Goal: Transaction & Acquisition: Register for event/course

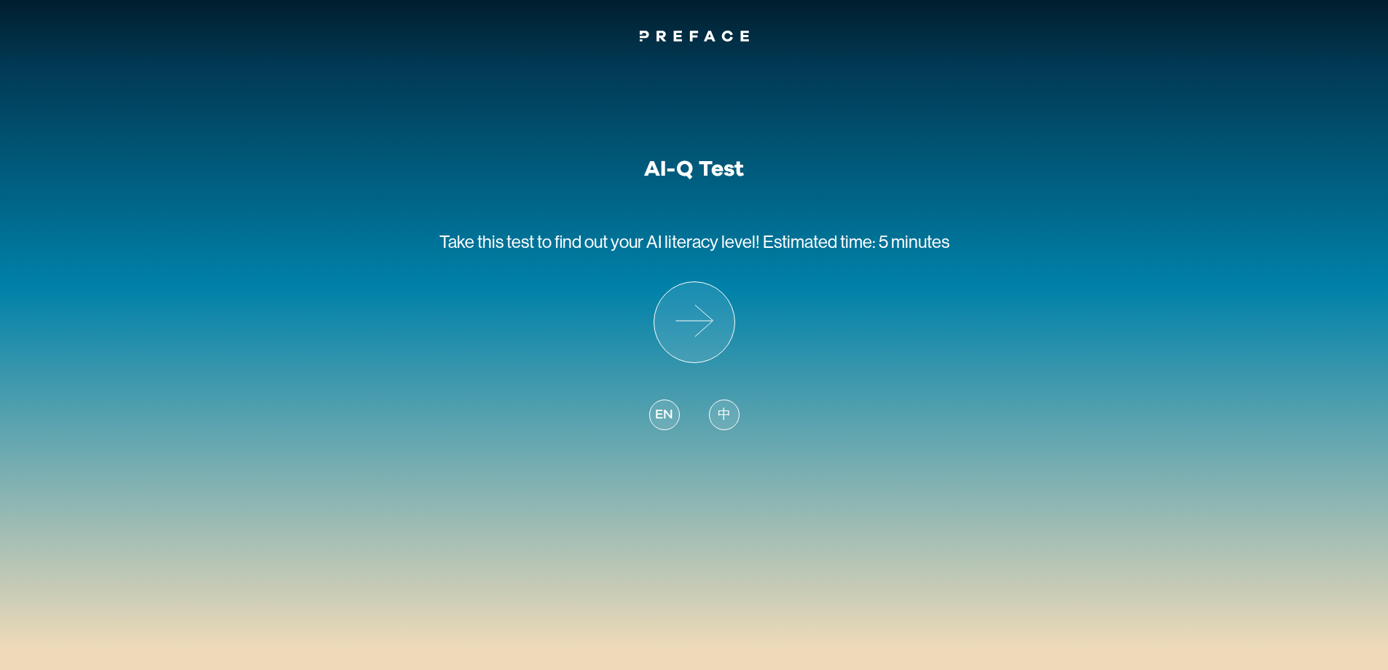
click at [724, 404] on div "中" at bounding box center [724, 414] width 31 height 31
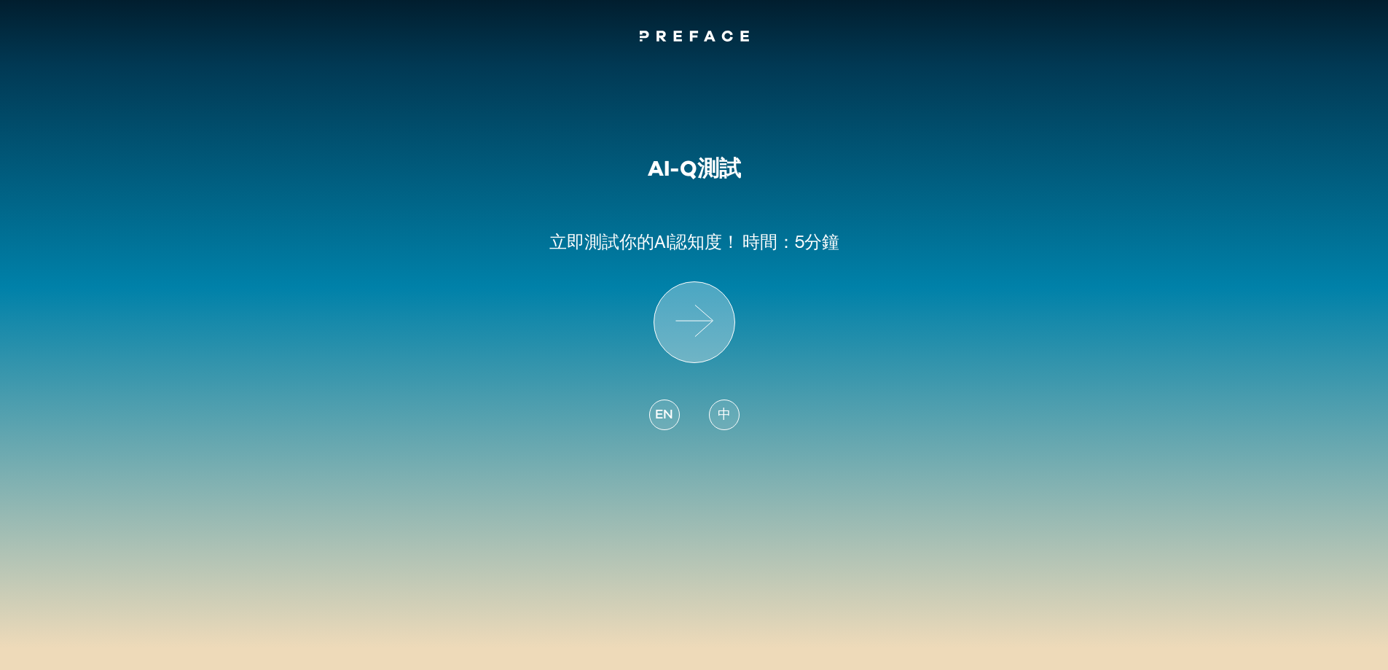
click at [700, 344] on icon at bounding box center [694, 322] width 80 height 80
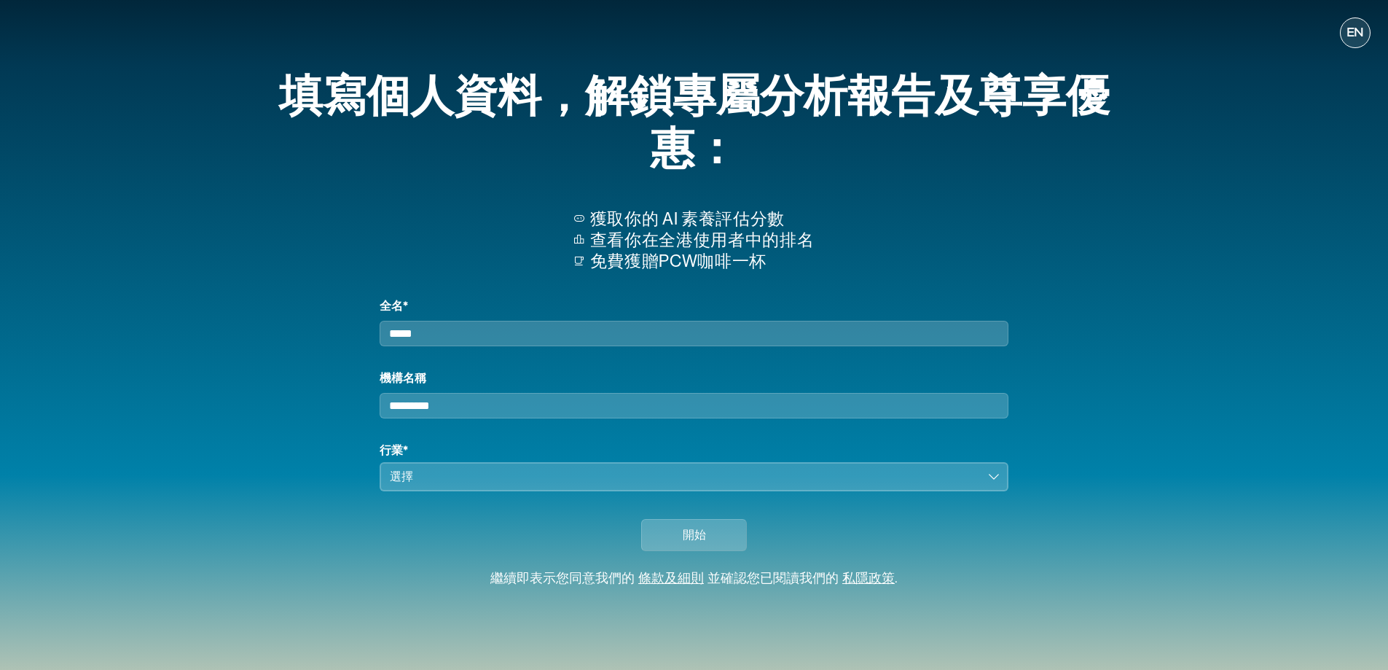
click at [1358, 32] on span "EN" at bounding box center [1355, 33] width 17 height 15
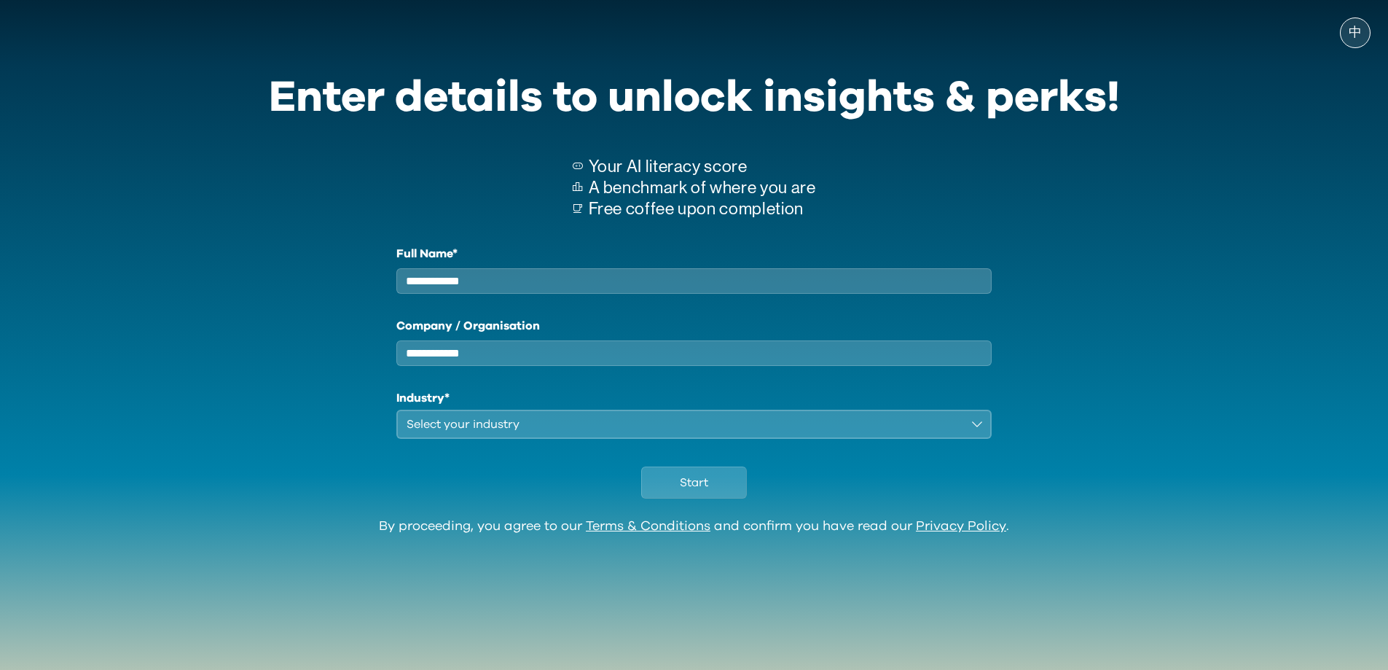
click at [884, 433] on div "Select your industry" at bounding box center [684, 423] width 555 height 17
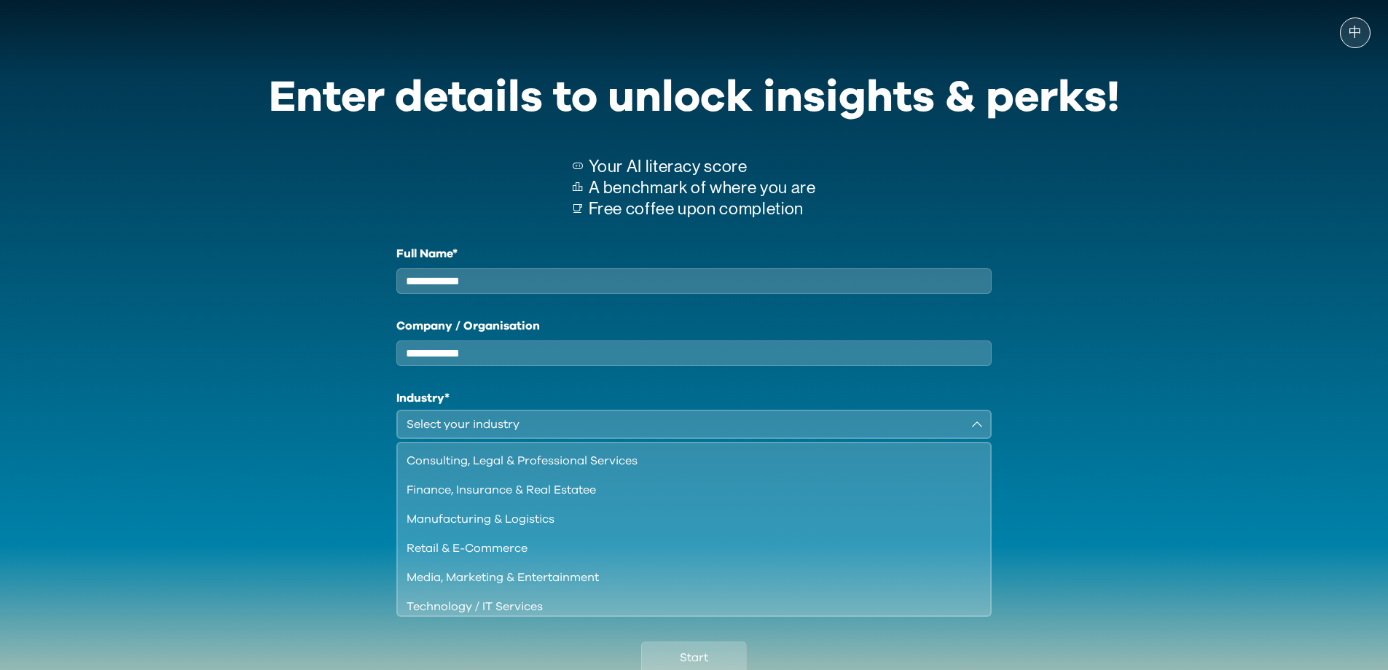
click at [1189, 514] on div "中 Enter details to unlock insights & perks! Your AI literacy score A benchmark …" at bounding box center [694, 392] width 1388 height 754
click at [504, 284] on input "Full Name*" at bounding box center [694, 281] width 596 height 26
drag, startPoint x: 504, startPoint y: 284, endPoint x: 372, endPoint y: 264, distance: 134.2
click at [372, 264] on div "Full Name* ******* Company / Organisation Industry* Select your industry Consul…" at bounding box center [694, 429] width 851 height 369
type input "*****"
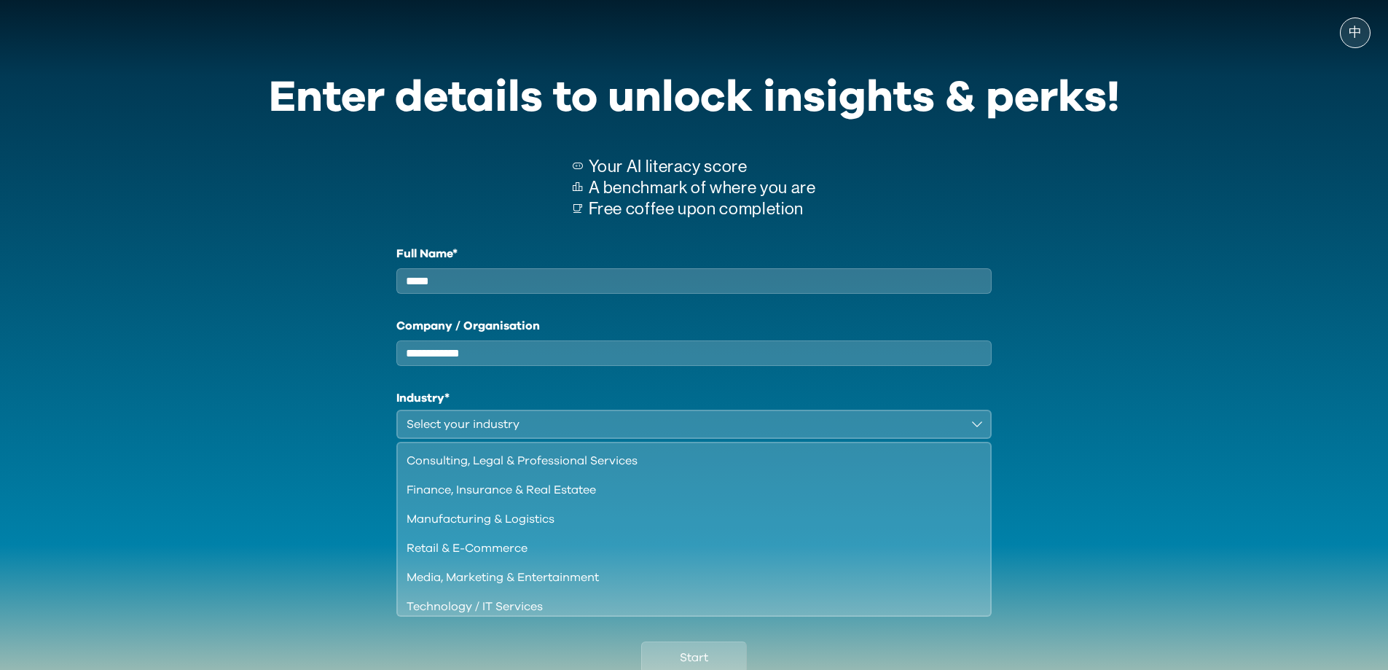
click at [490, 364] on input "Company / Organisation" at bounding box center [694, 353] width 596 height 26
type input "**********"
click at [443, 606] on div "Other" at bounding box center [686, 597] width 558 height 17
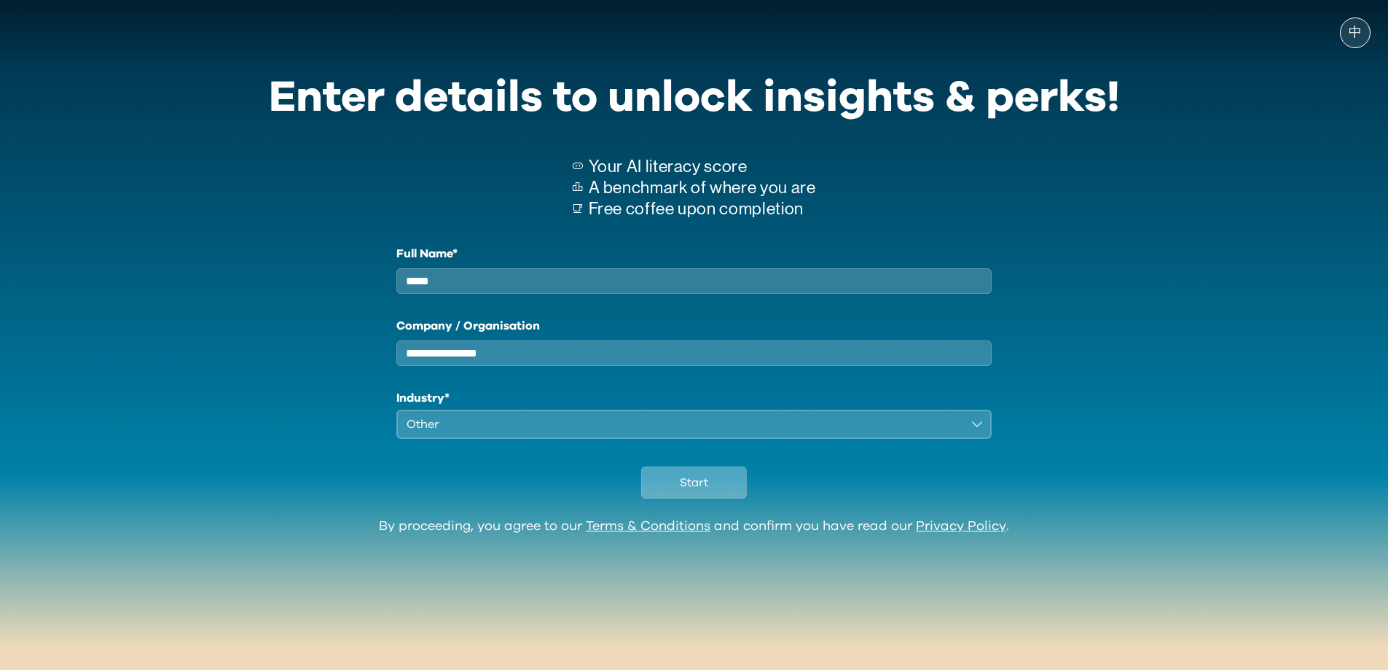
click at [713, 498] on button "Start" at bounding box center [694, 482] width 106 height 32
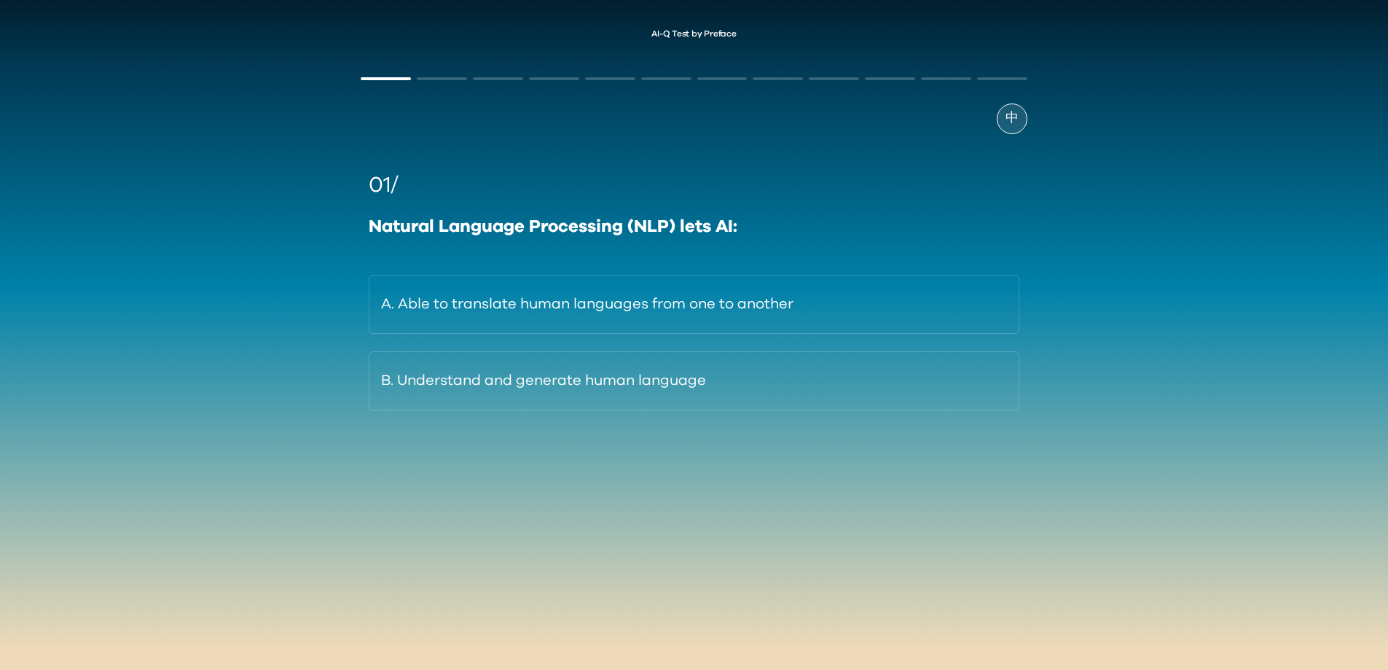
click at [1027, 129] on div "中" at bounding box center [694, 118] width 666 height 31
click at [1019, 123] on div "中" at bounding box center [1012, 118] width 31 height 31
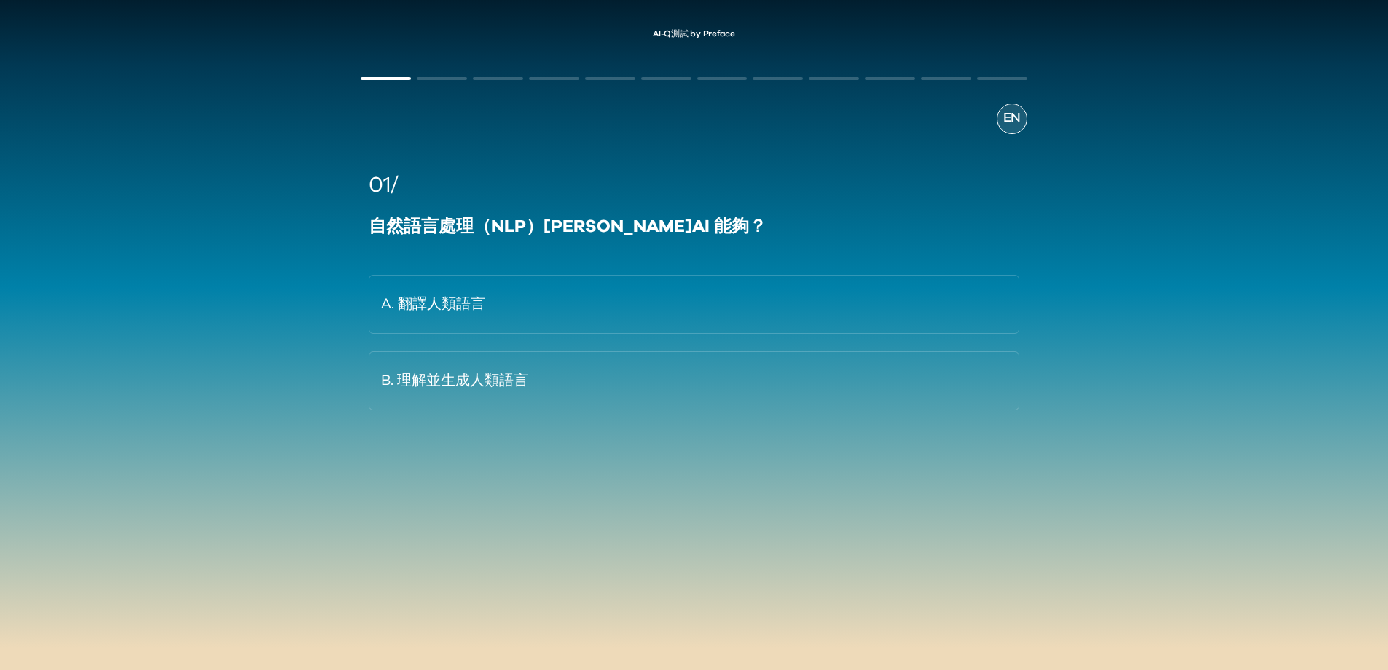
click at [1018, 122] on span "EN" at bounding box center [1012, 119] width 17 height 20
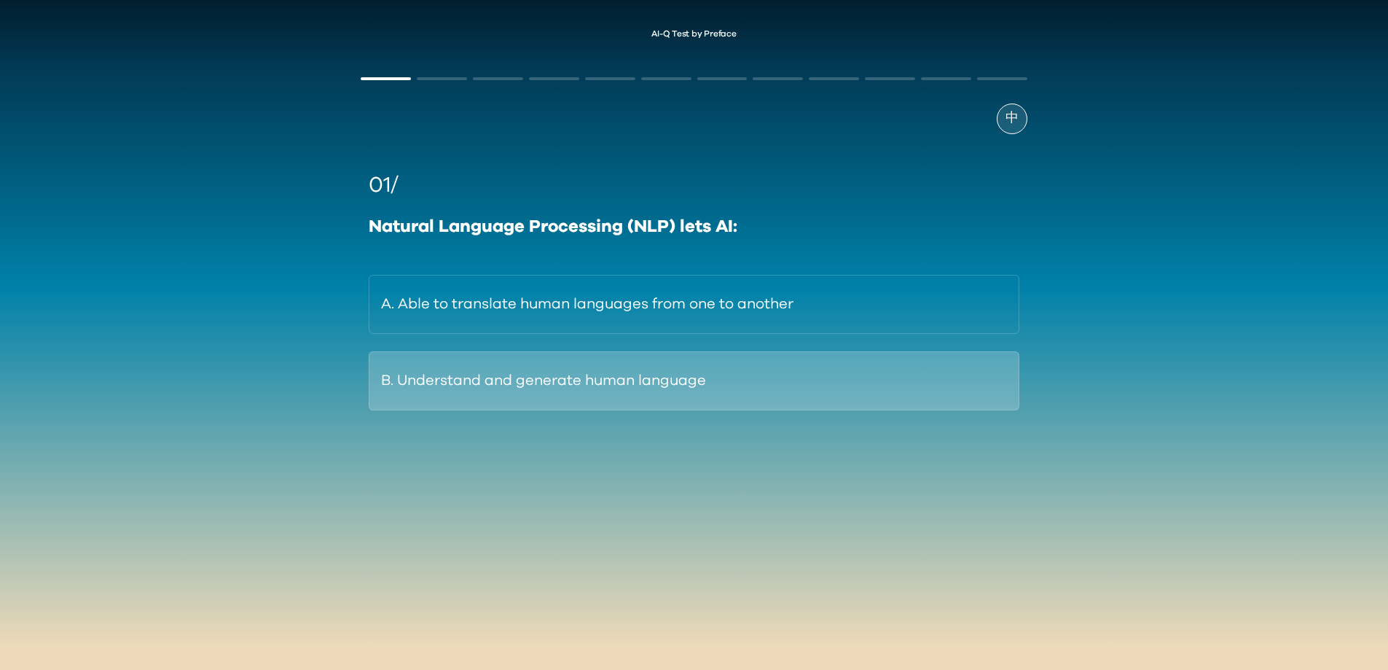
click at [560, 387] on button "B. Understand and generate human language" at bounding box center [694, 380] width 650 height 59
click at [554, 364] on button "B. By interacting with other apps and tools." at bounding box center [694, 380] width 650 height 59
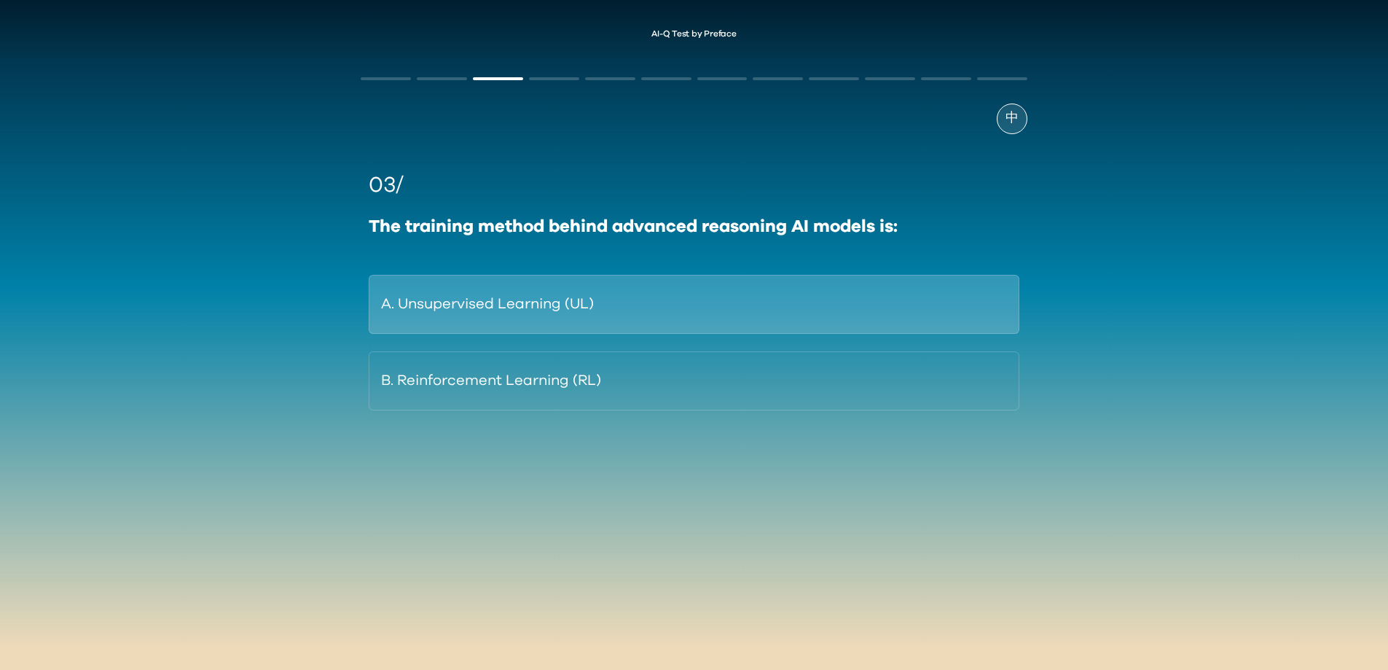
click at [727, 310] on button "A. Unsupervised Learning (UL)" at bounding box center [694, 304] width 650 height 59
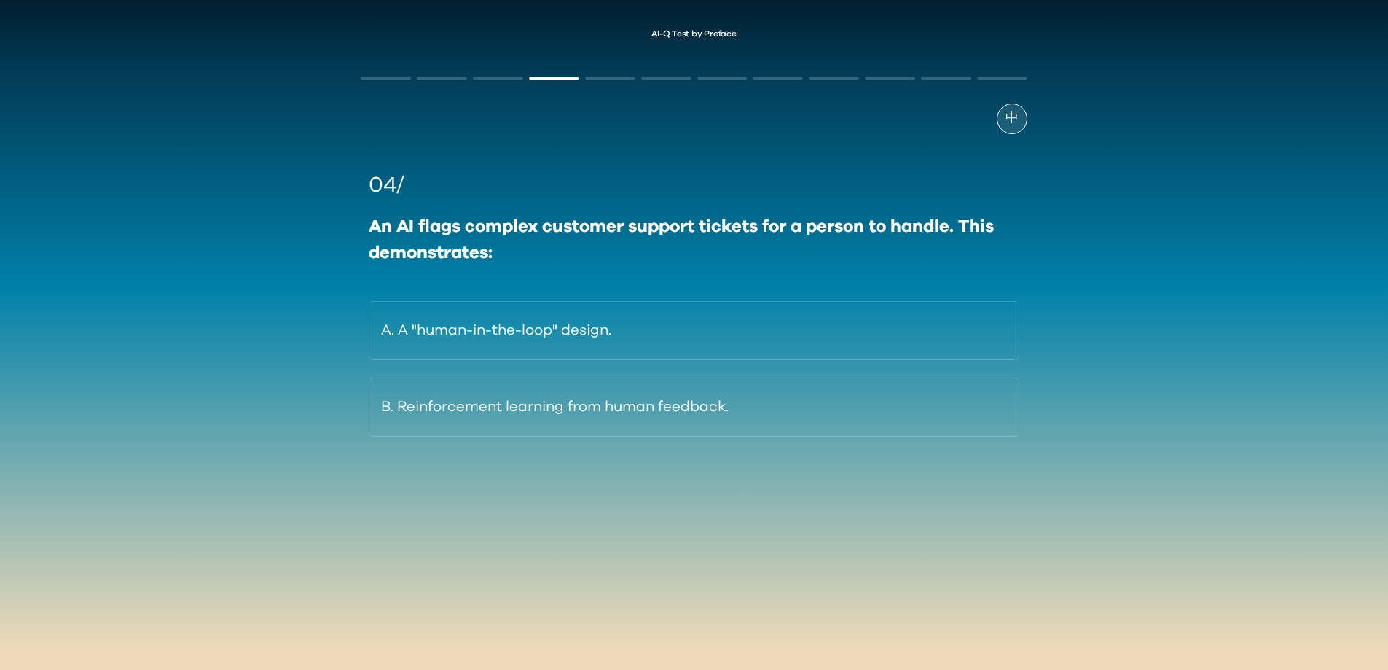
click at [1011, 118] on span "中" at bounding box center [1012, 119] width 13 height 20
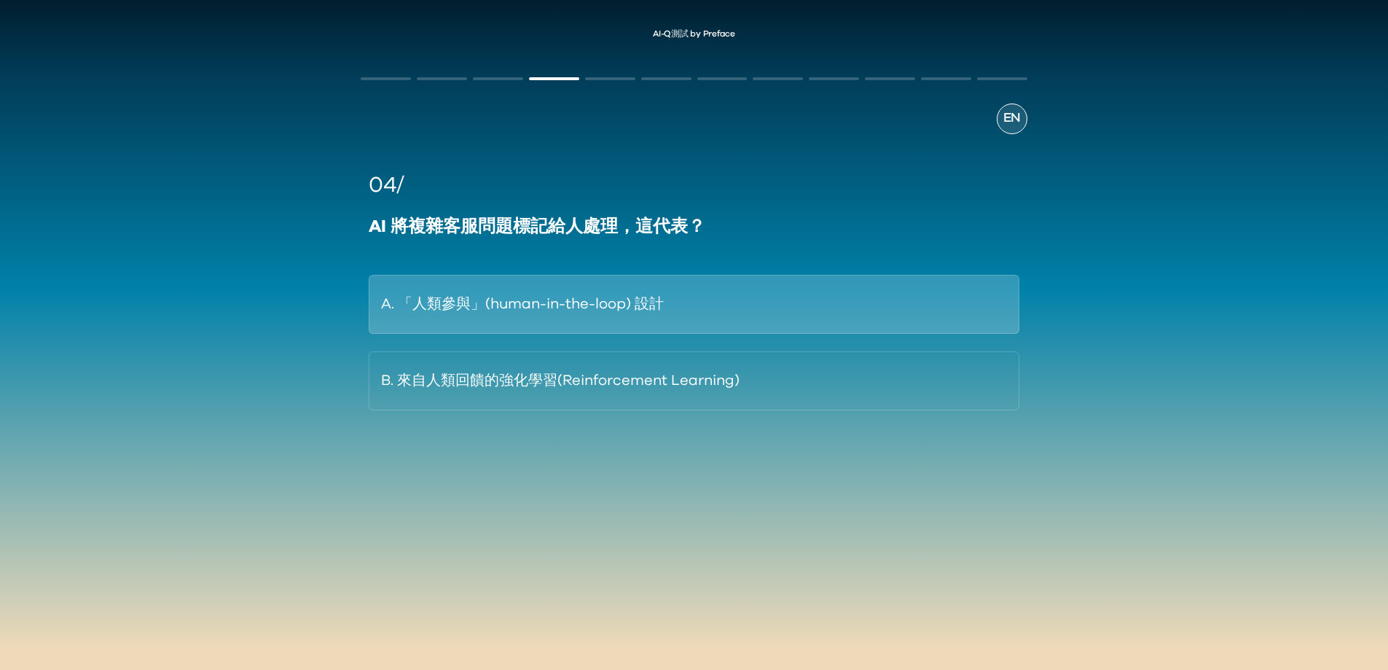
click at [665, 281] on button "A. 「人類參與」(human-in-the-loop) 設計" at bounding box center [694, 304] width 650 height 59
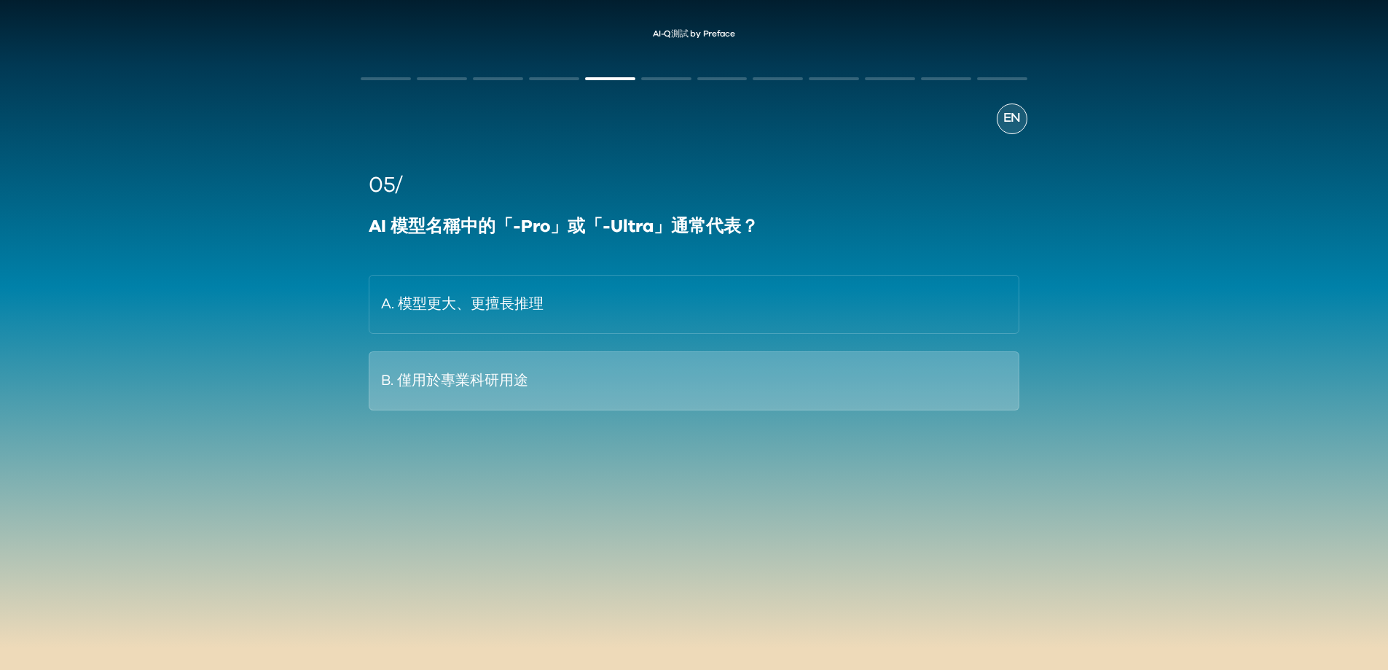
click at [577, 375] on button "B. 僅用於專業科研用途" at bounding box center [694, 380] width 650 height 59
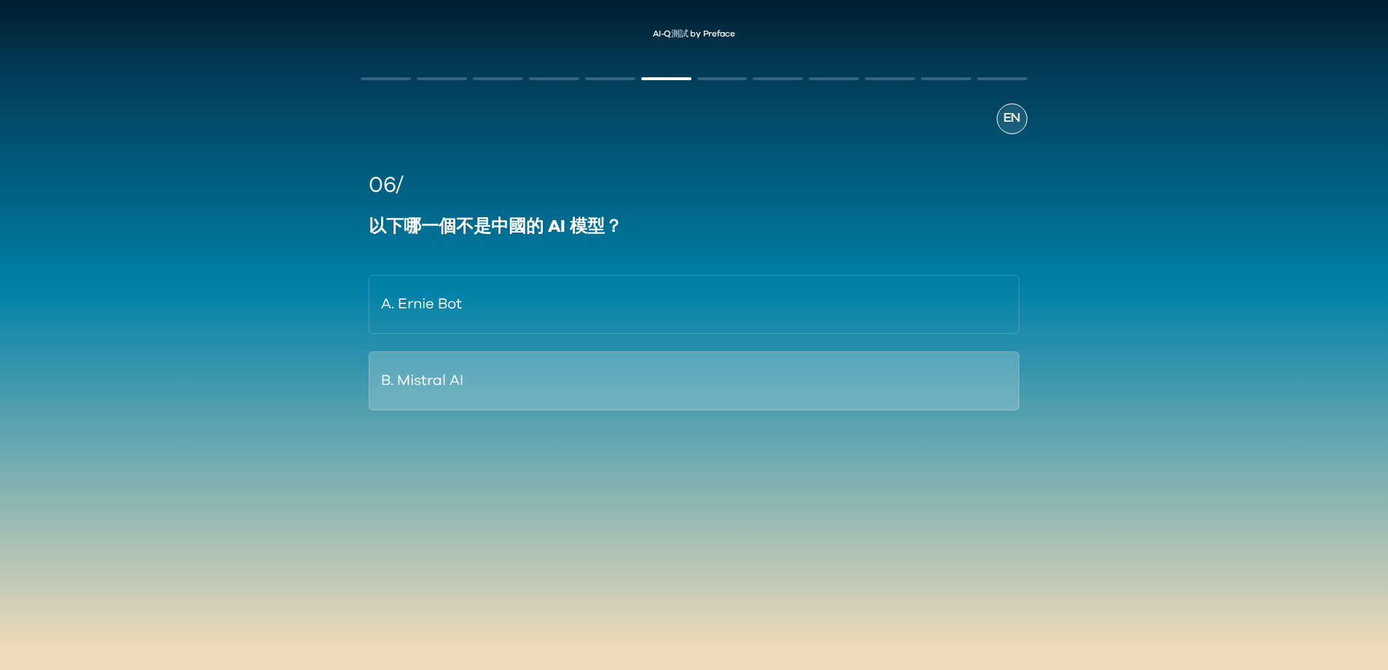
click at [468, 377] on button "B. Mistral AI" at bounding box center [694, 380] width 650 height 59
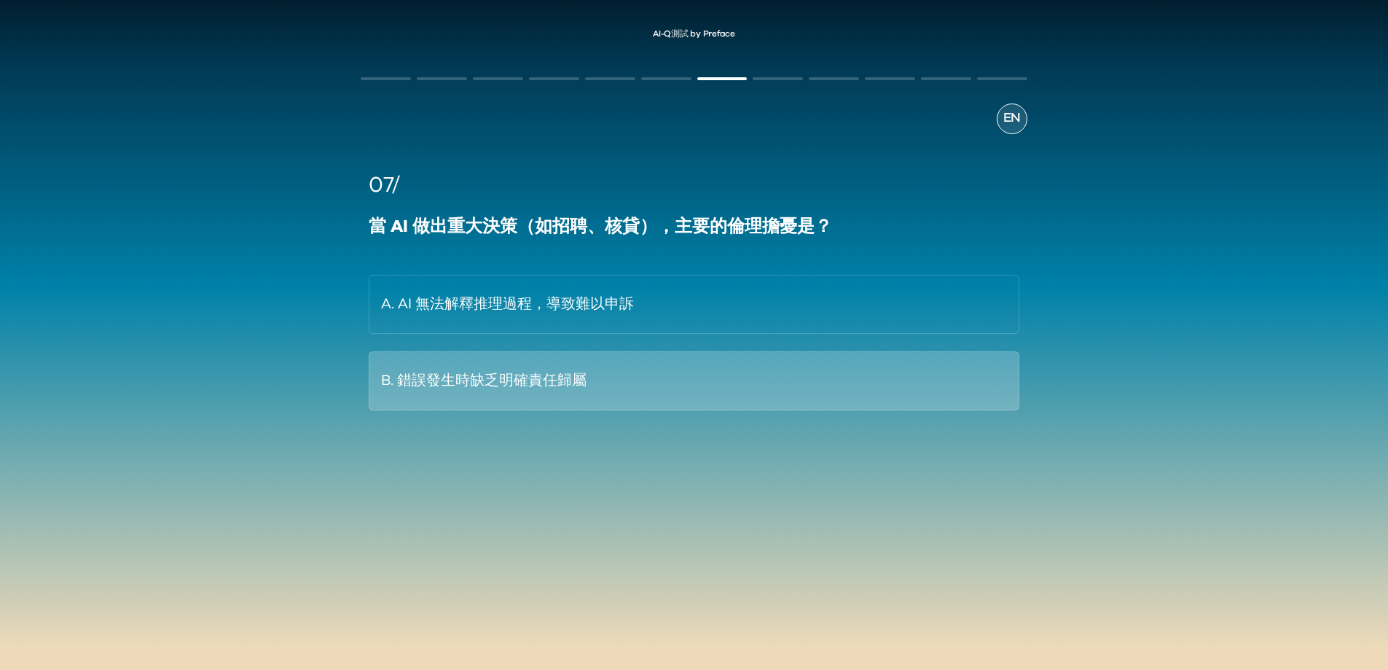
click at [724, 361] on button "B. 錯誤發生時缺乏明確責任歸屬" at bounding box center [694, 380] width 650 height 59
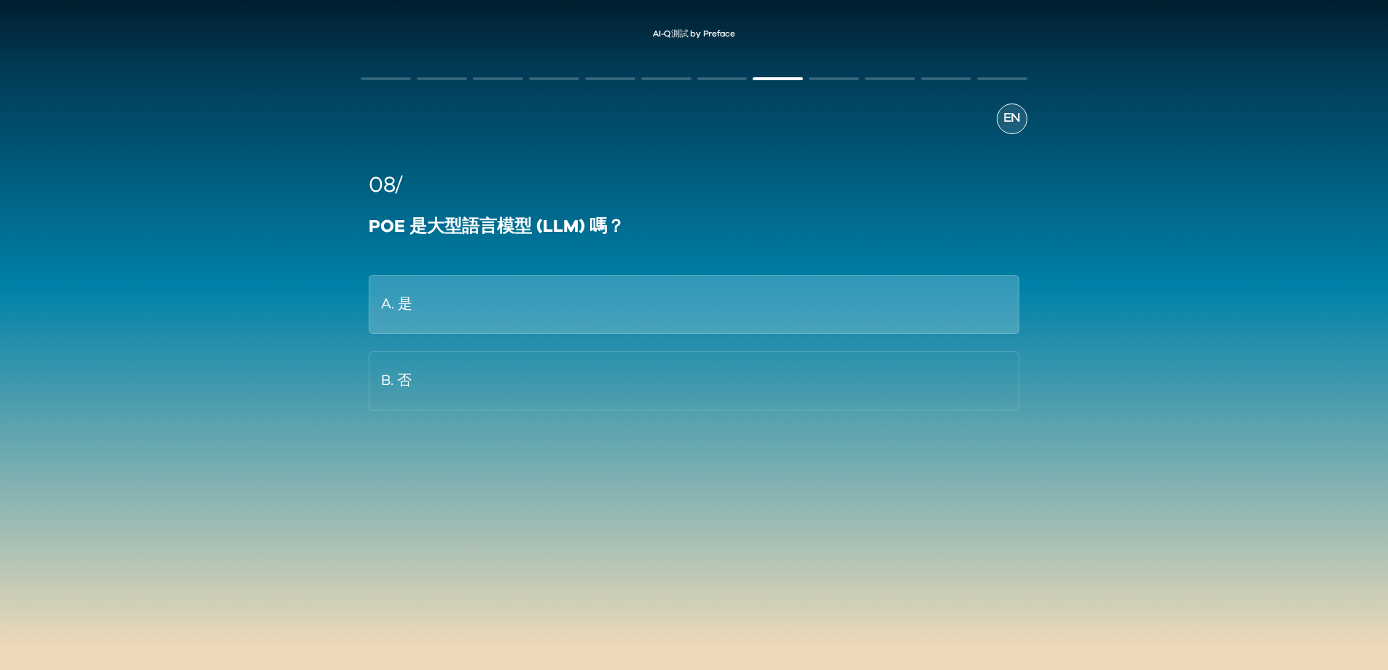
click at [523, 279] on button "A. 是" at bounding box center [694, 304] width 650 height 59
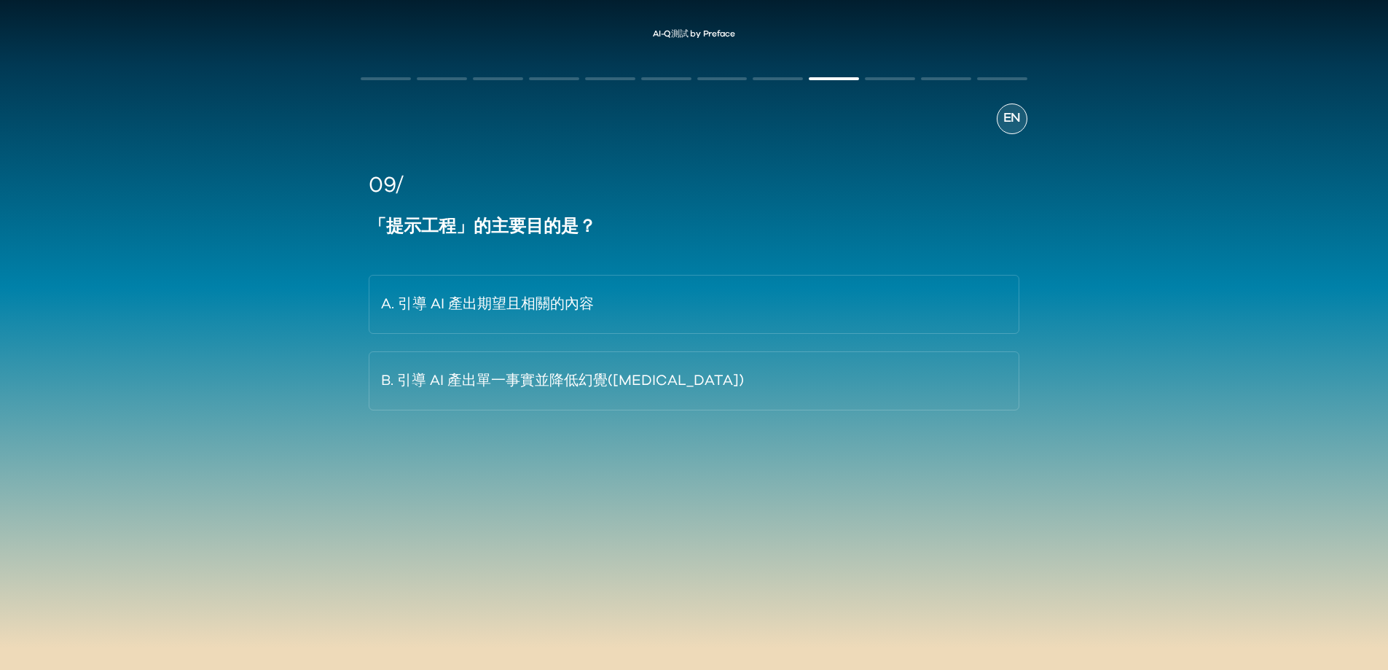
click at [1015, 109] on span "EN" at bounding box center [1012, 119] width 17 height 20
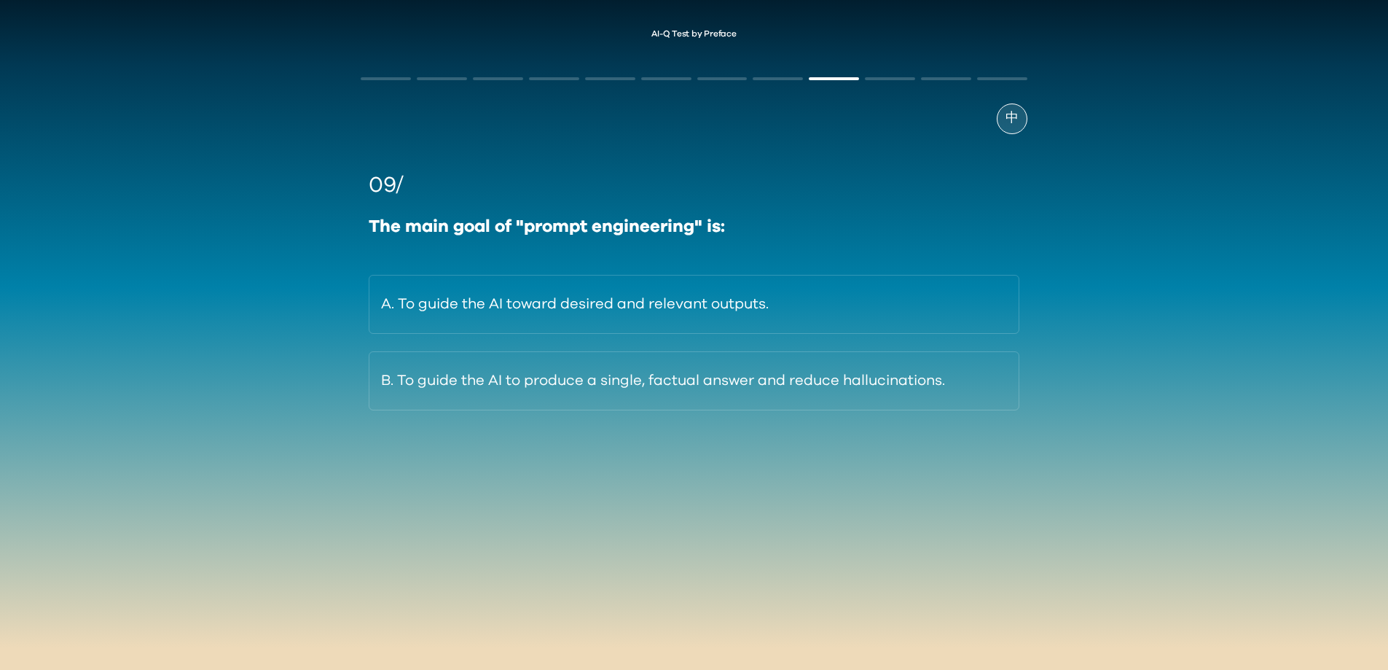
click at [1015, 125] on span "中" at bounding box center [1012, 119] width 13 height 20
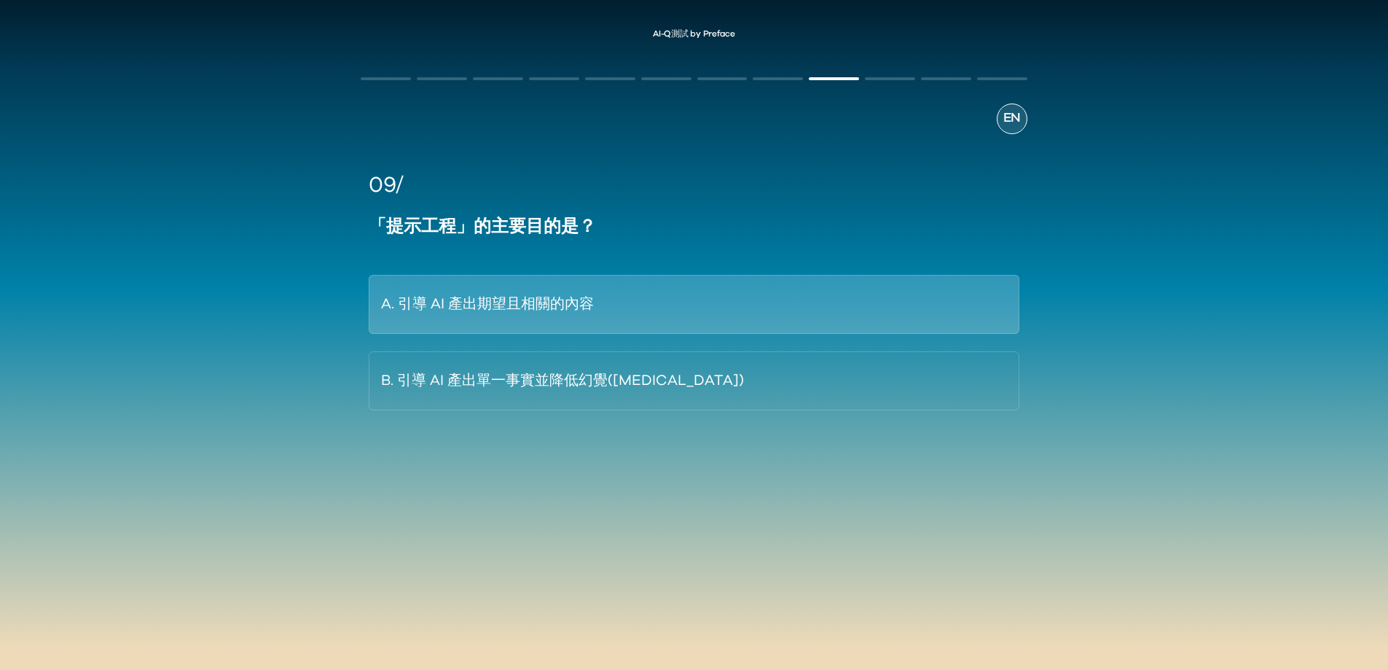
click at [688, 304] on button "A. 引導 AI 產出期望且相關的內容" at bounding box center [694, 304] width 650 height 59
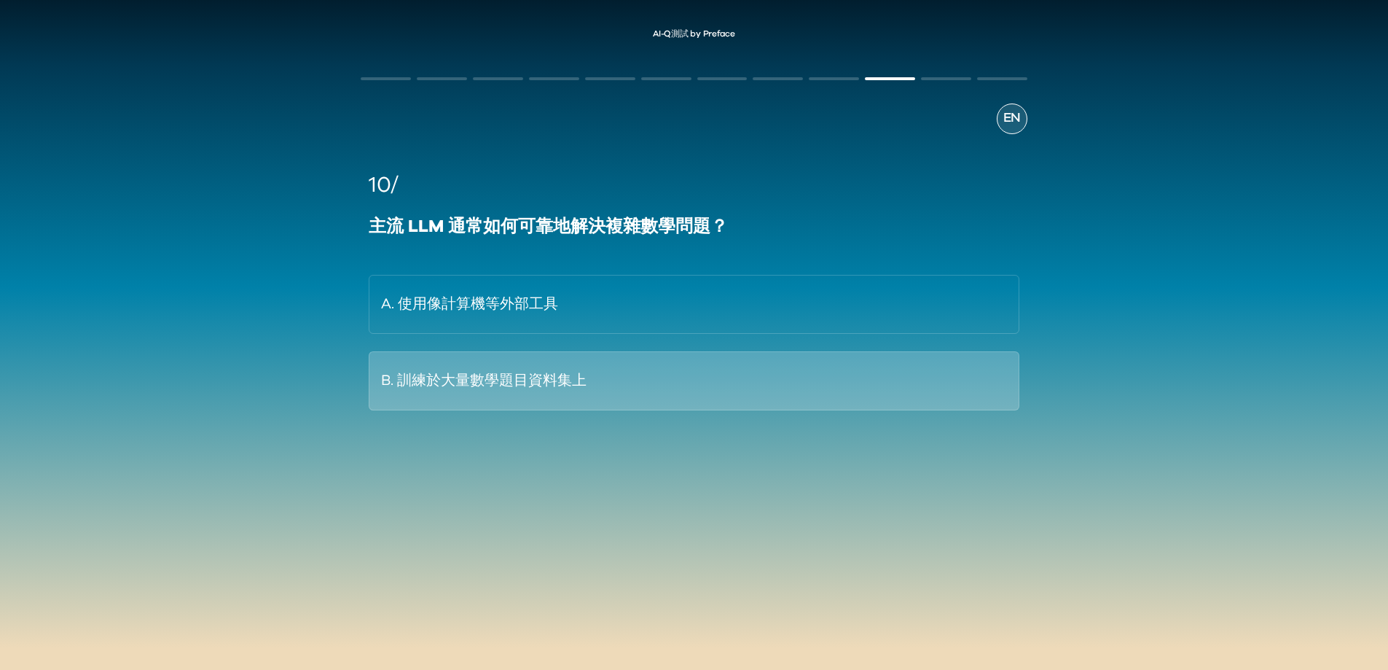
click at [637, 383] on button "B. 訓練於大量數學題目資料集上" at bounding box center [694, 380] width 650 height 59
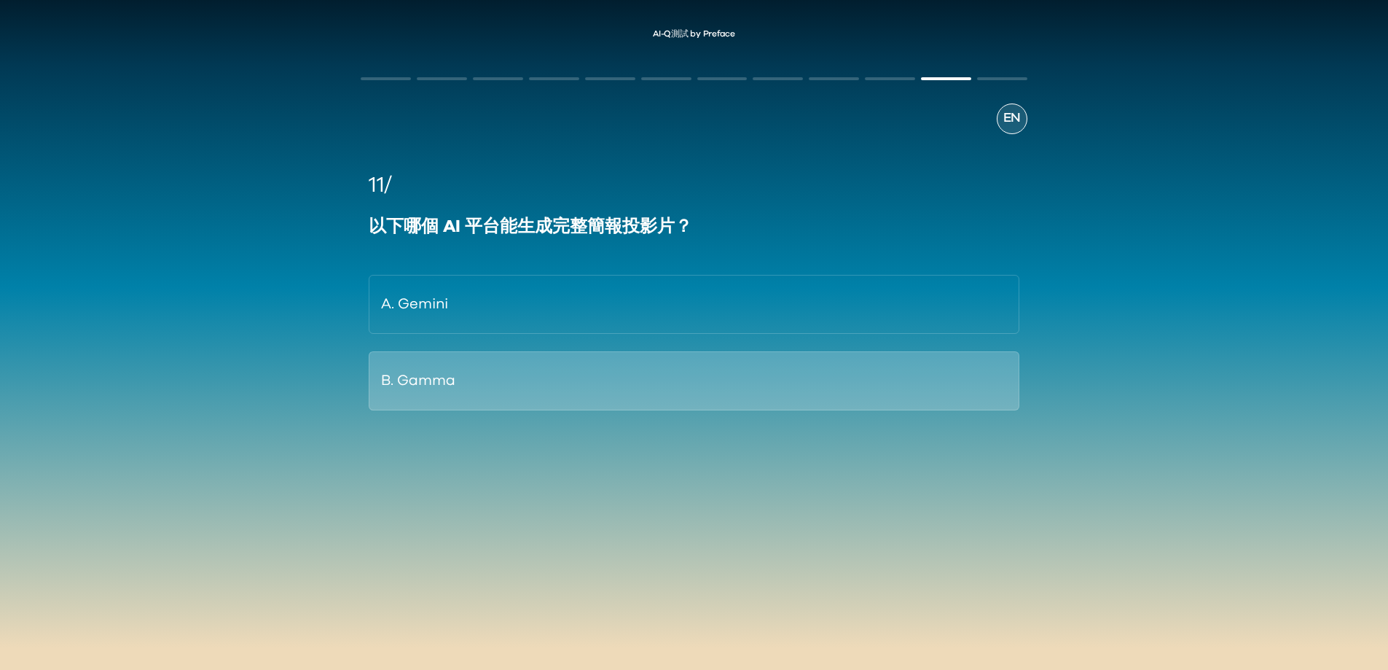
click at [604, 383] on button "B. Gamma" at bounding box center [694, 380] width 650 height 59
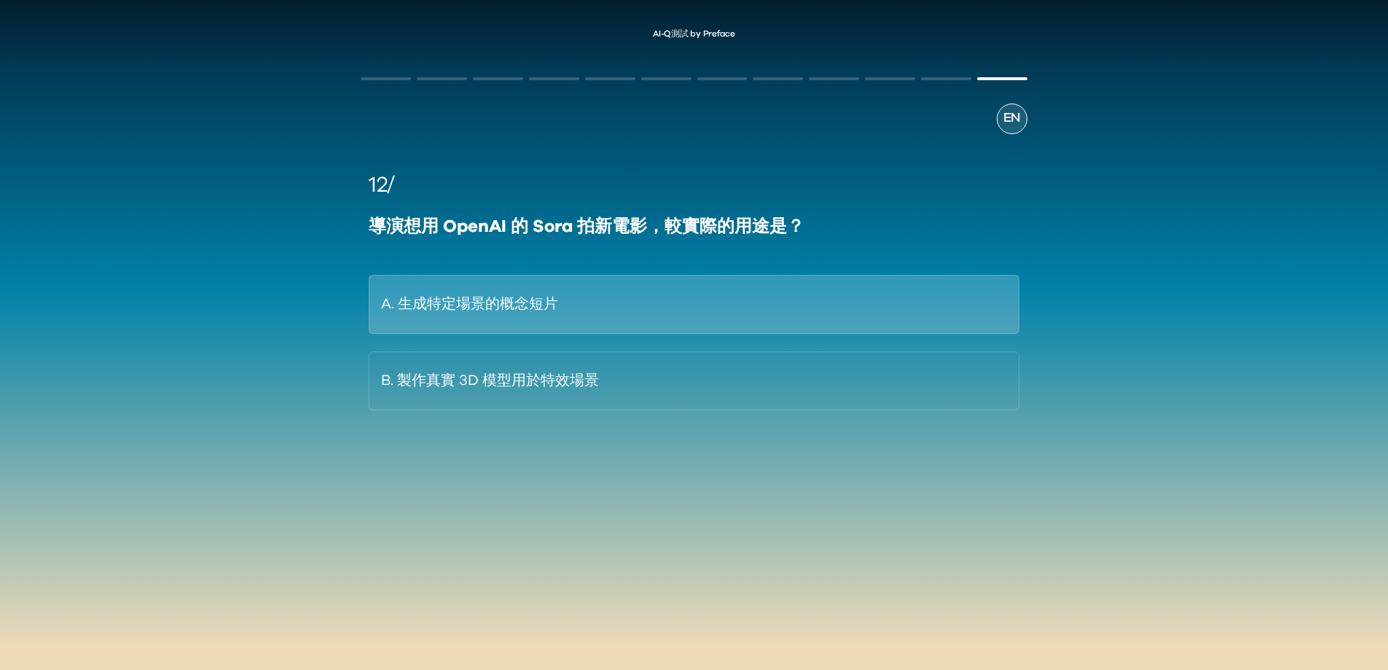
click at [528, 290] on button "A. 生成特定場景的概念短片" at bounding box center [694, 304] width 650 height 59
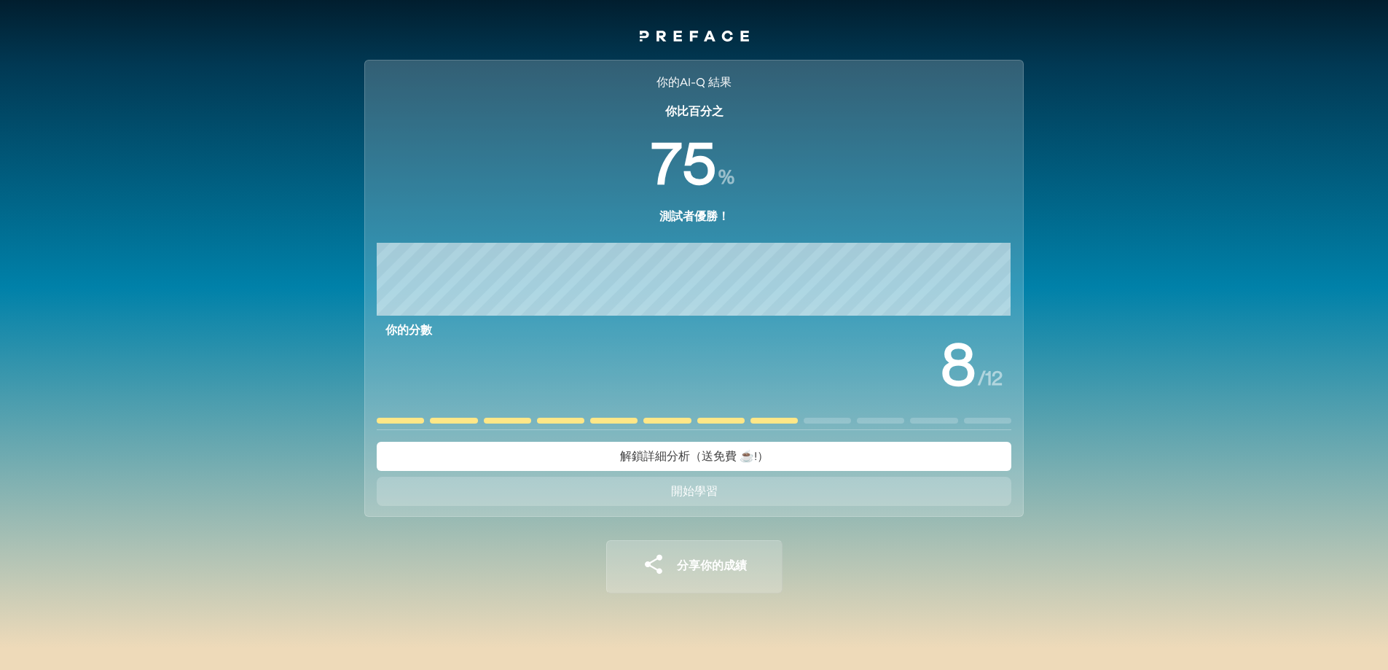
click at [732, 461] on span "解鎖詳細分析（送免費 ☕️!）" at bounding box center [694, 456] width 149 height 12
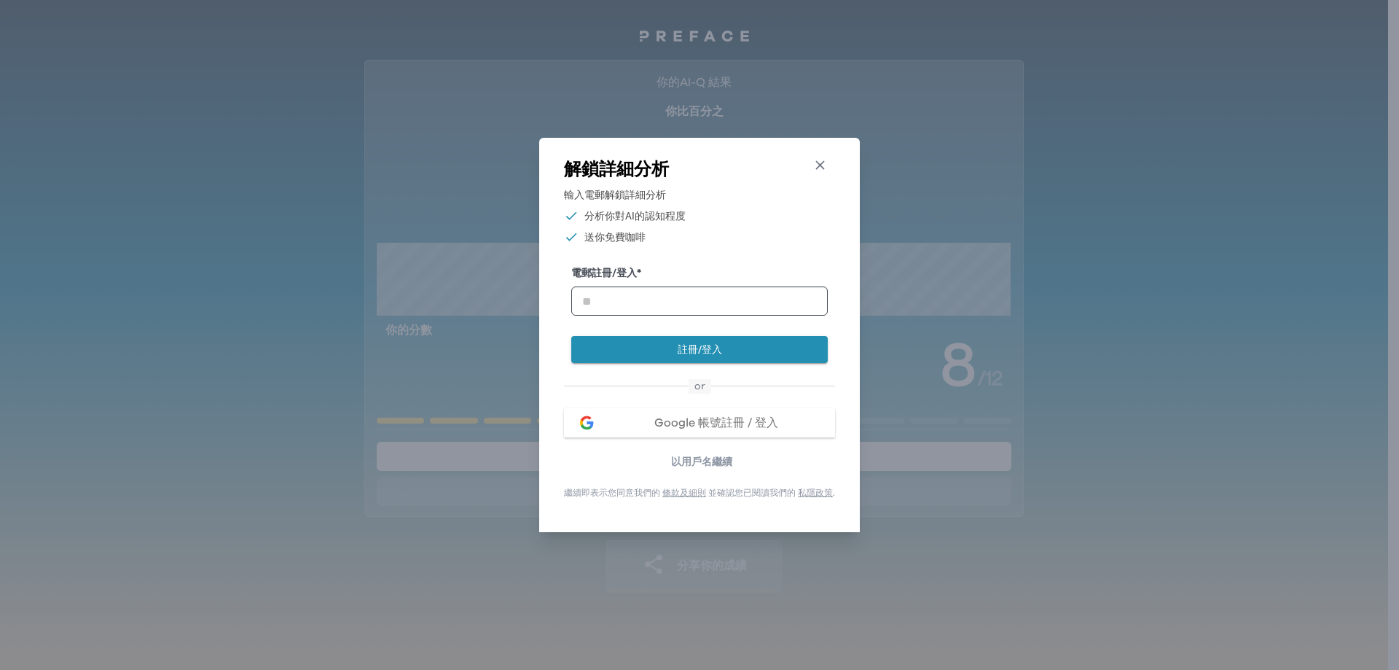
click at [826, 165] on icon "button" at bounding box center [820, 164] width 15 height 15
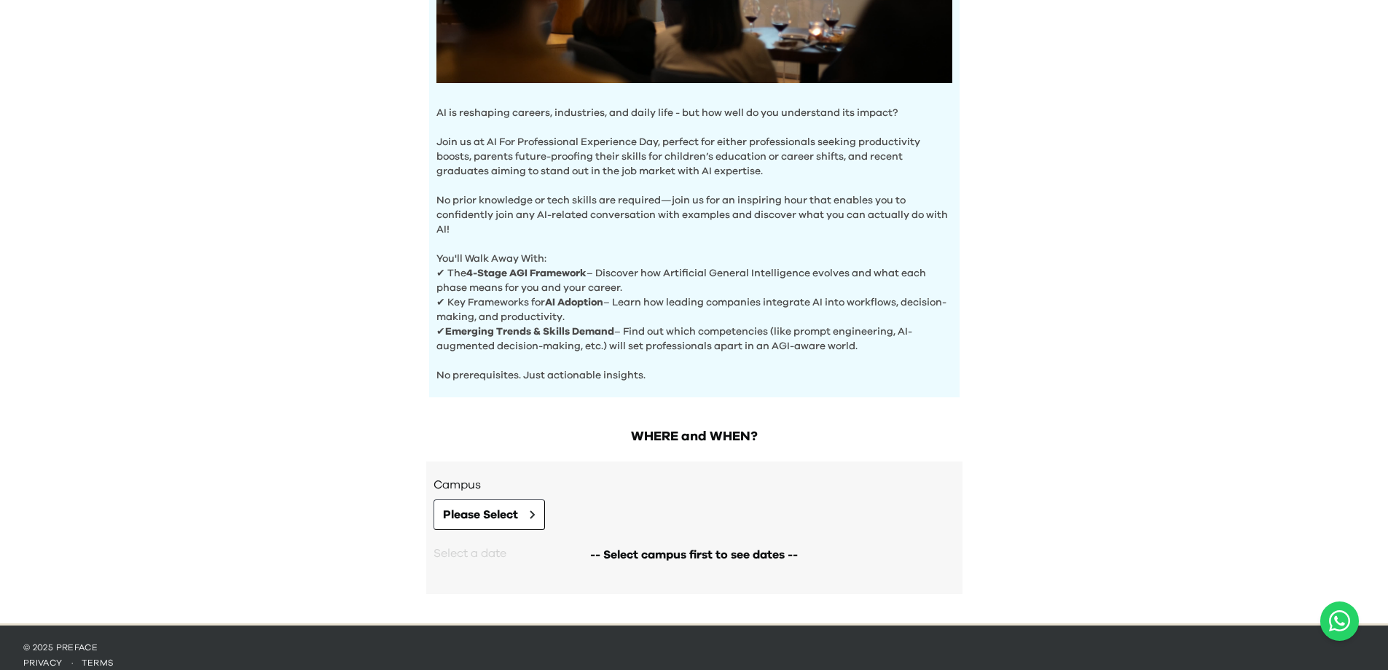
scroll to position [400, 0]
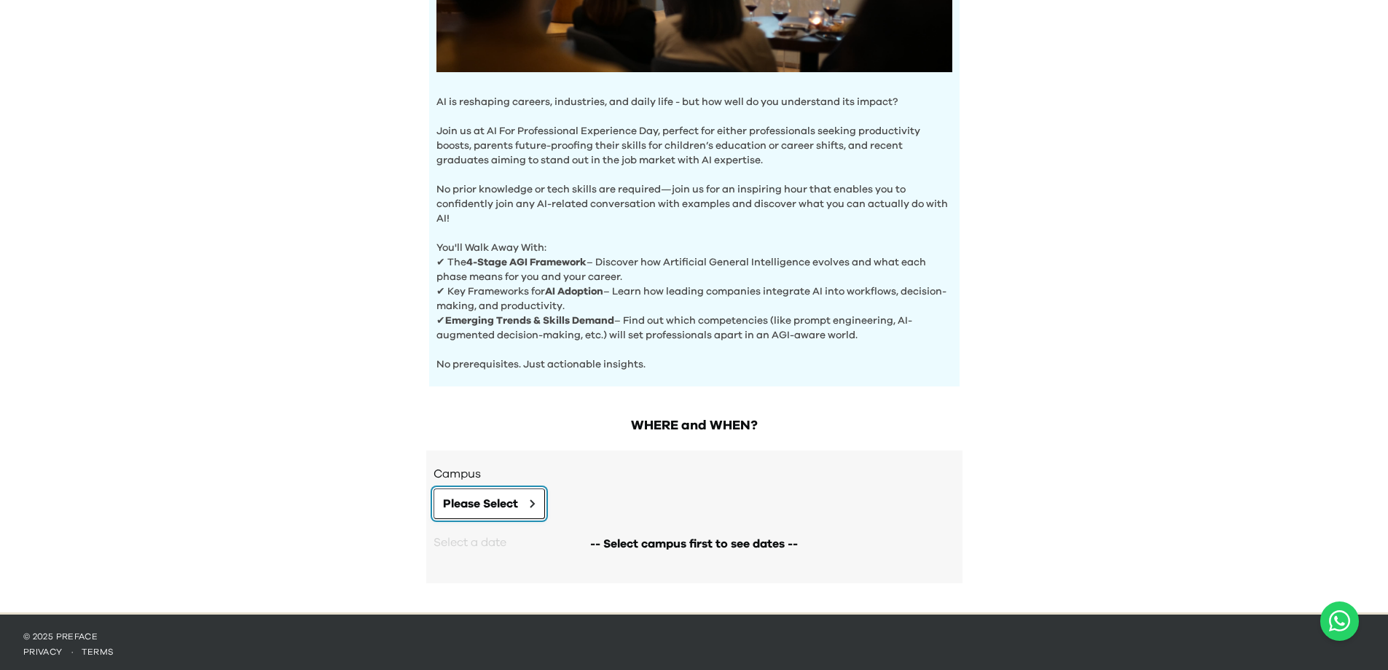
click at [531, 492] on button "Please Select" at bounding box center [490, 503] width 112 height 31
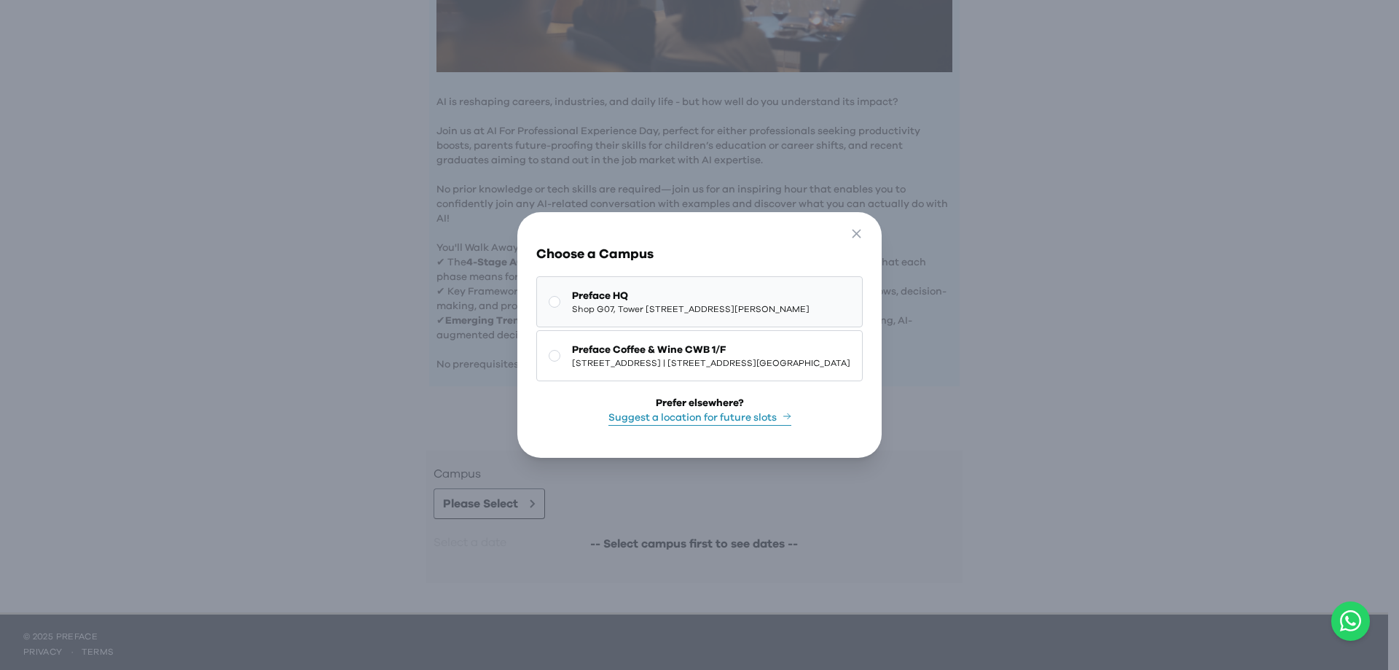
click at [669, 282] on button "Preface HQ Shop G07, Tower 535, 535 Jaffe Road, Causeway Bay | 銅鑼灣謝斐道535號Tower …" at bounding box center [699, 301] width 326 height 51
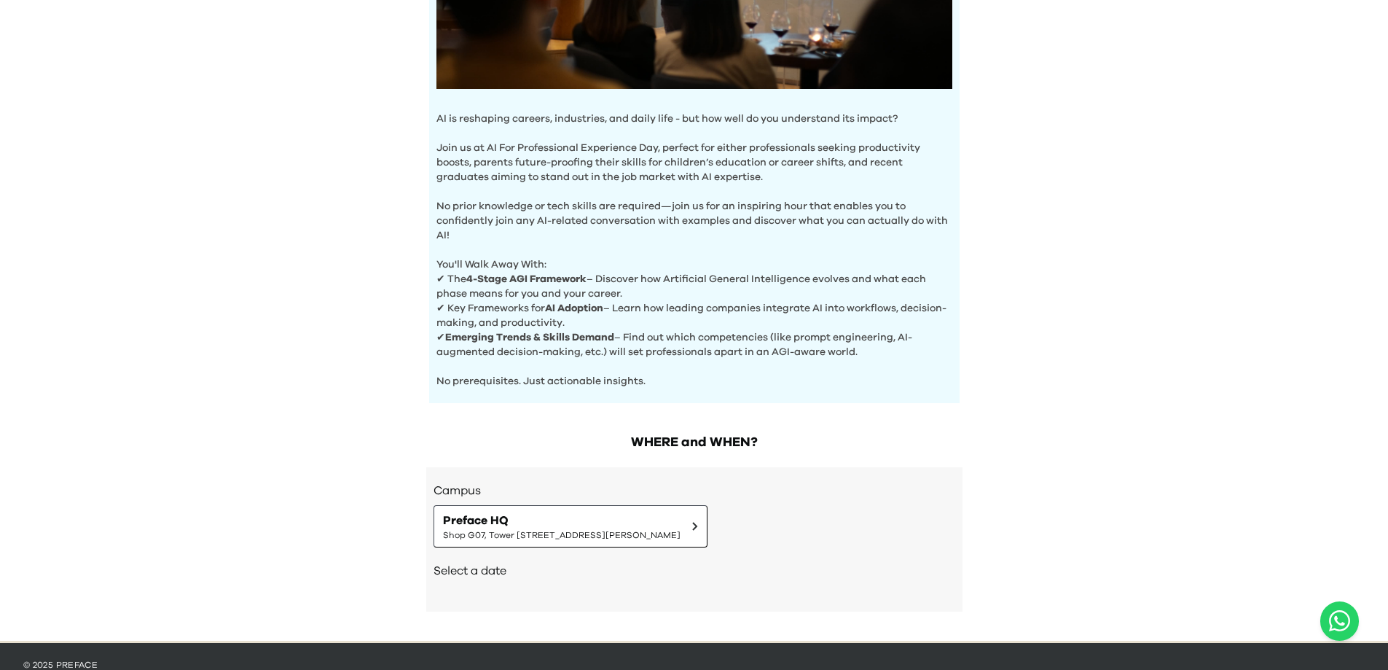
scroll to position [412, 0]
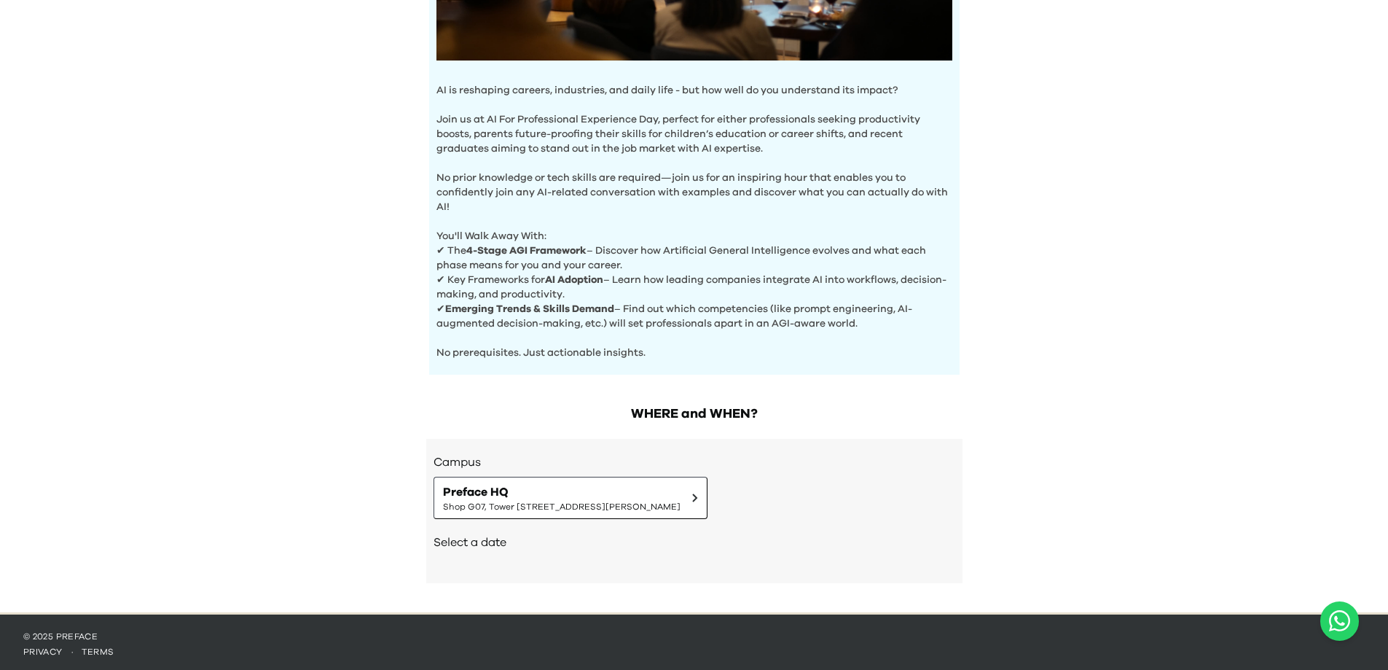
click at [506, 539] on h2 "Select a date" at bounding box center [695, 541] width 522 height 17
click at [555, 503] on span "Shop G07, Tower [STREET_ADDRESS][PERSON_NAME]" at bounding box center [562, 507] width 238 height 12
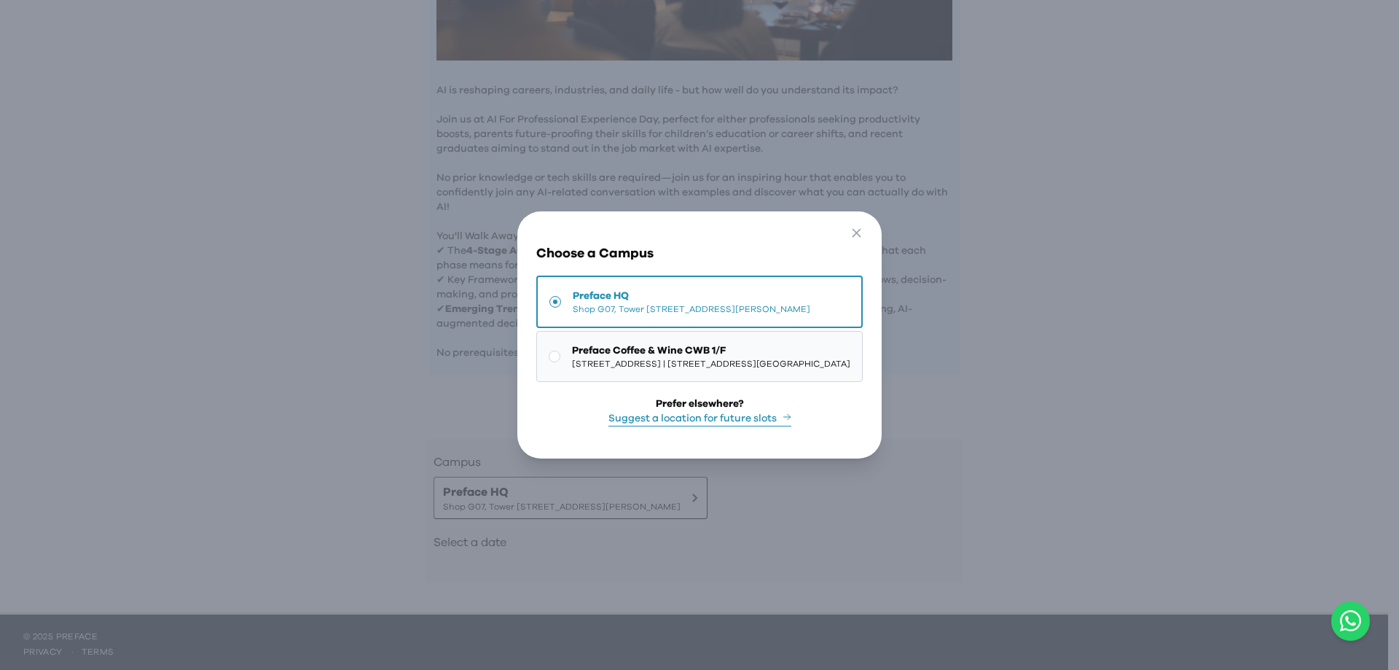
click at [590, 364] on span "[STREET_ADDRESS][GEOGRAPHIC_DATA]" at bounding box center [711, 364] width 278 height 12
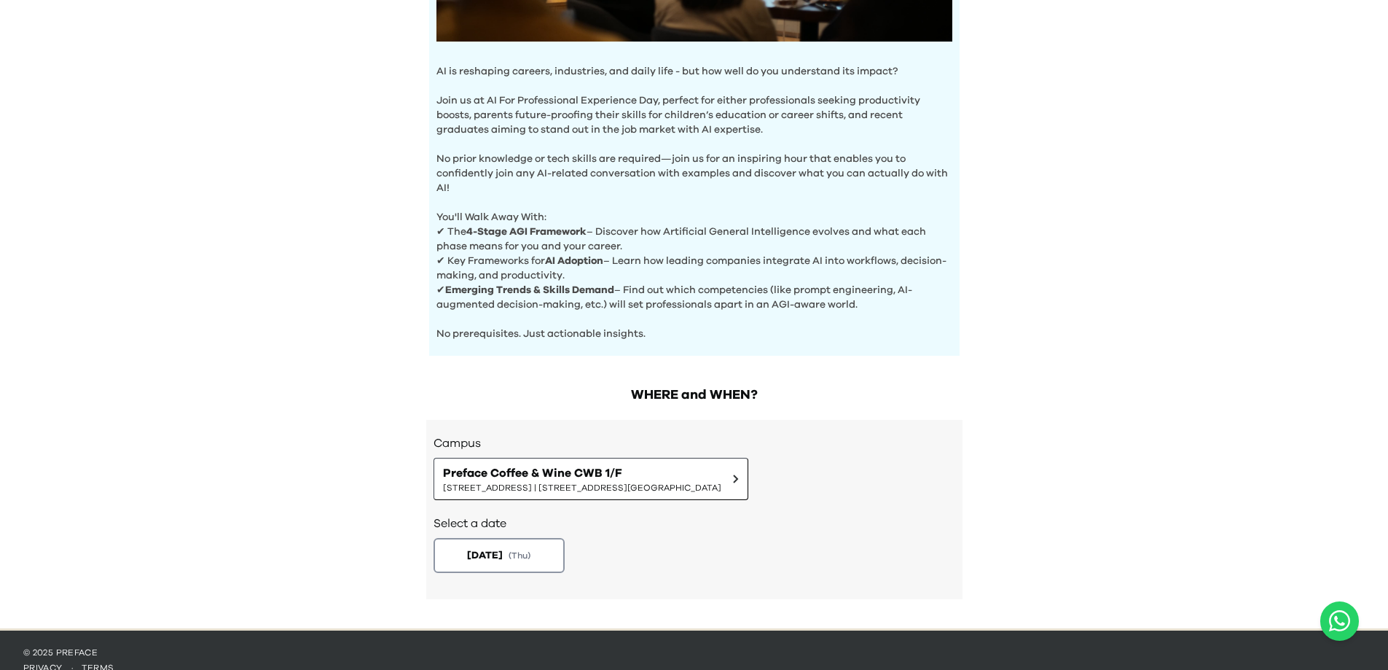
scroll to position [447, 0]
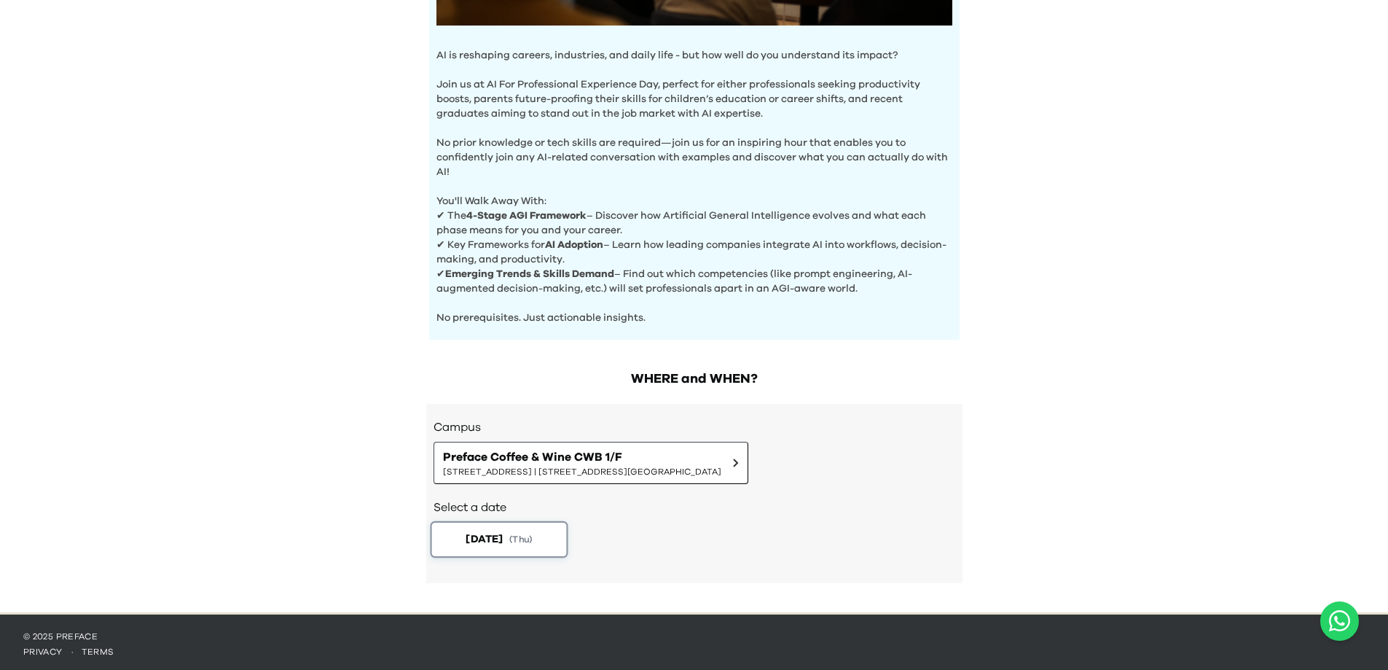
click at [492, 533] on span "[DATE]" at bounding box center [484, 538] width 37 height 15
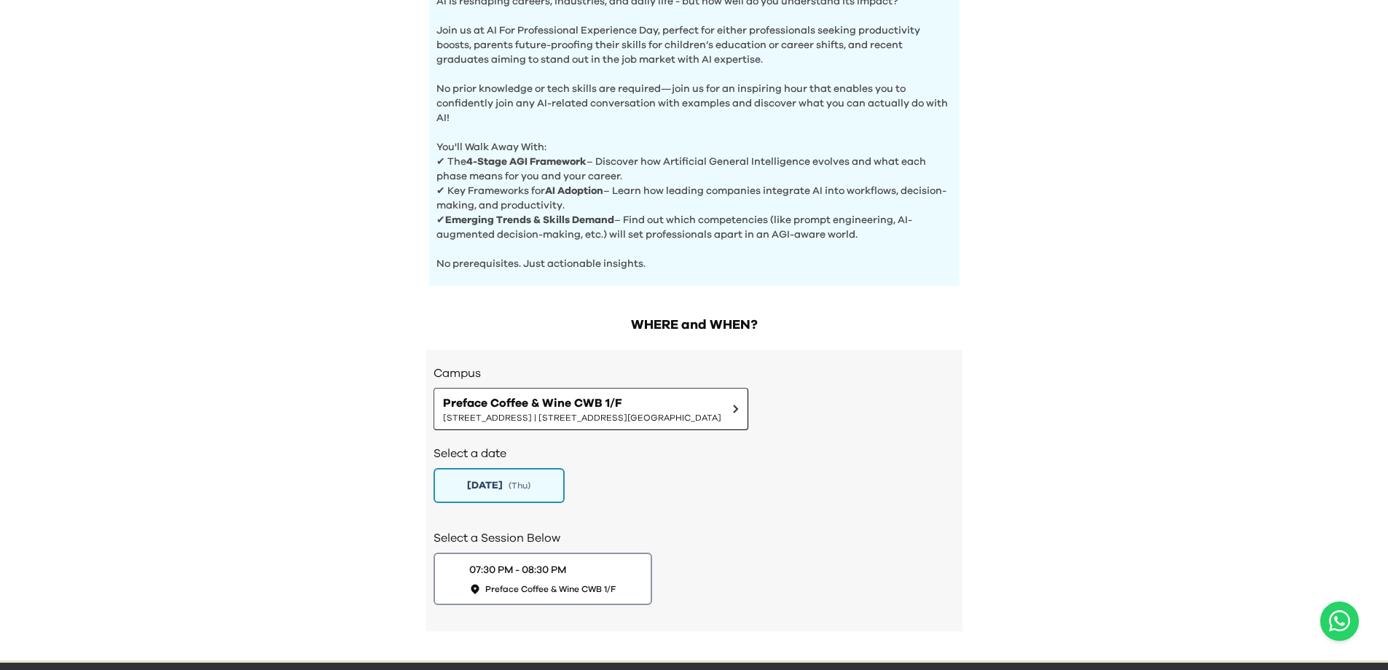
scroll to position [549, 0]
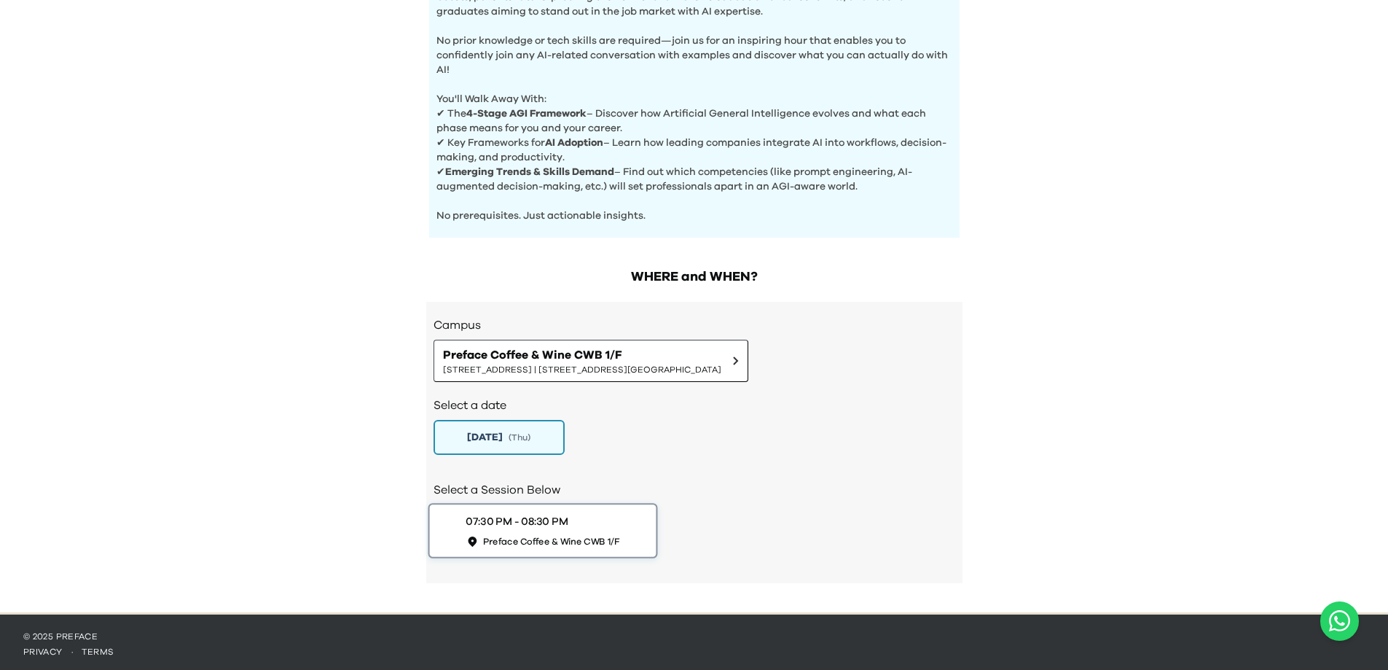
click at [582, 514] on div "07:30 PM - 08:30 PM Preface Coffee & Wine CWB 1/F" at bounding box center [543, 531] width 154 height 34
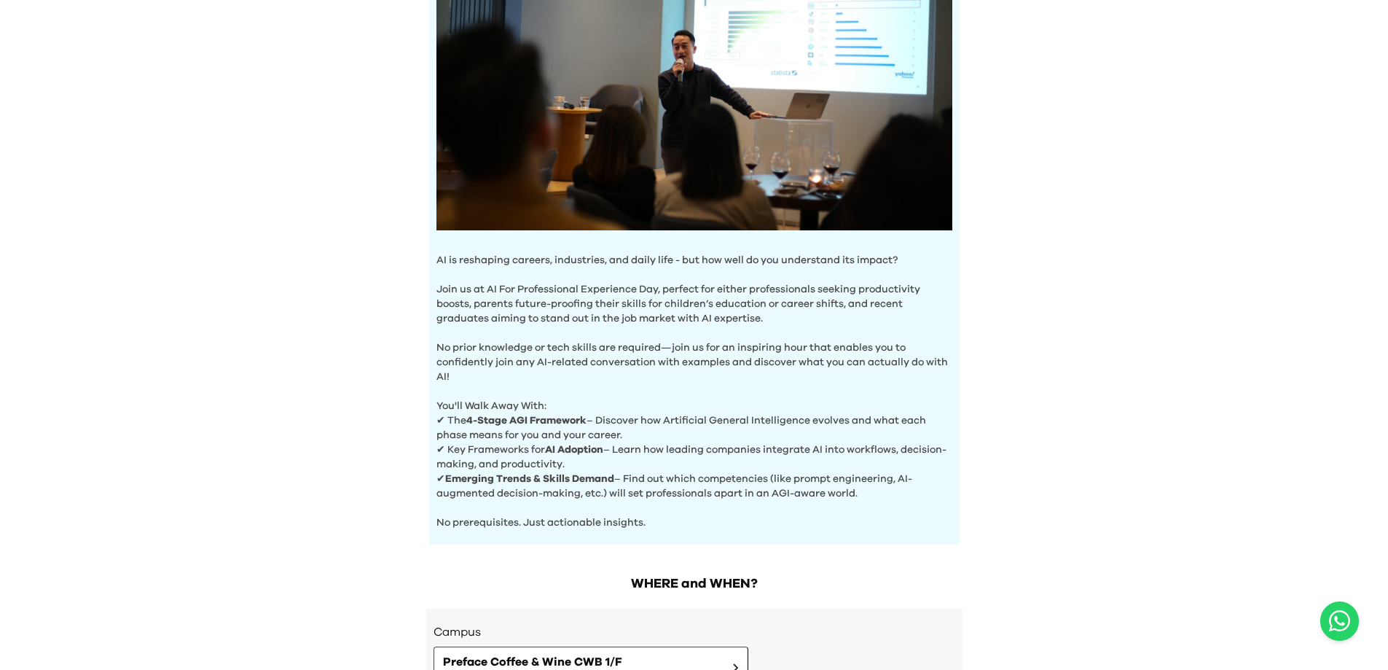
scroll to position [292, 0]
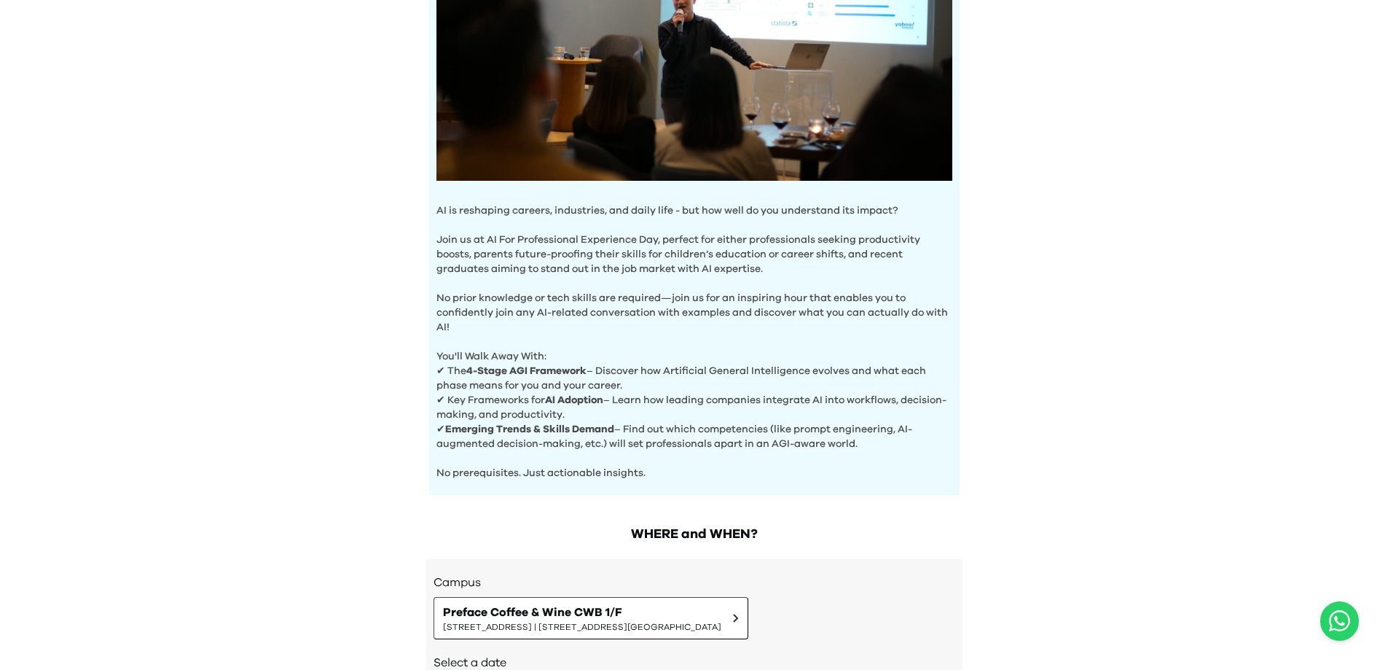
click at [445, 291] on p "No prior knowledge or tech skills are required—join us for an inspiring hour th…" at bounding box center [695, 305] width 516 height 58
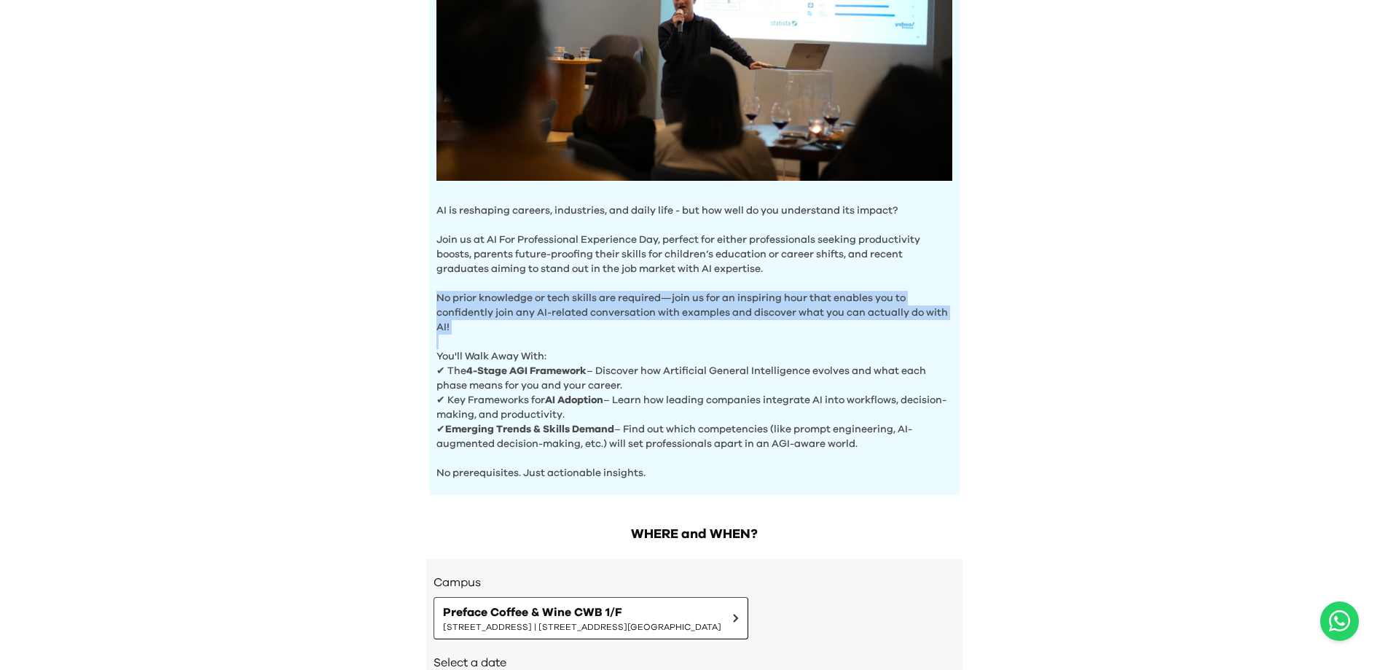
drag, startPoint x: 445, startPoint y: 291, endPoint x: 636, endPoint y: 324, distance: 193.9
click at [636, 324] on p "No prior knowledge or tech skills are required—join us for an inspiring hour th…" at bounding box center [695, 305] width 516 height 58
copy p "No prior knowledge or tech skills are required—join us for an inspiring hour th…"
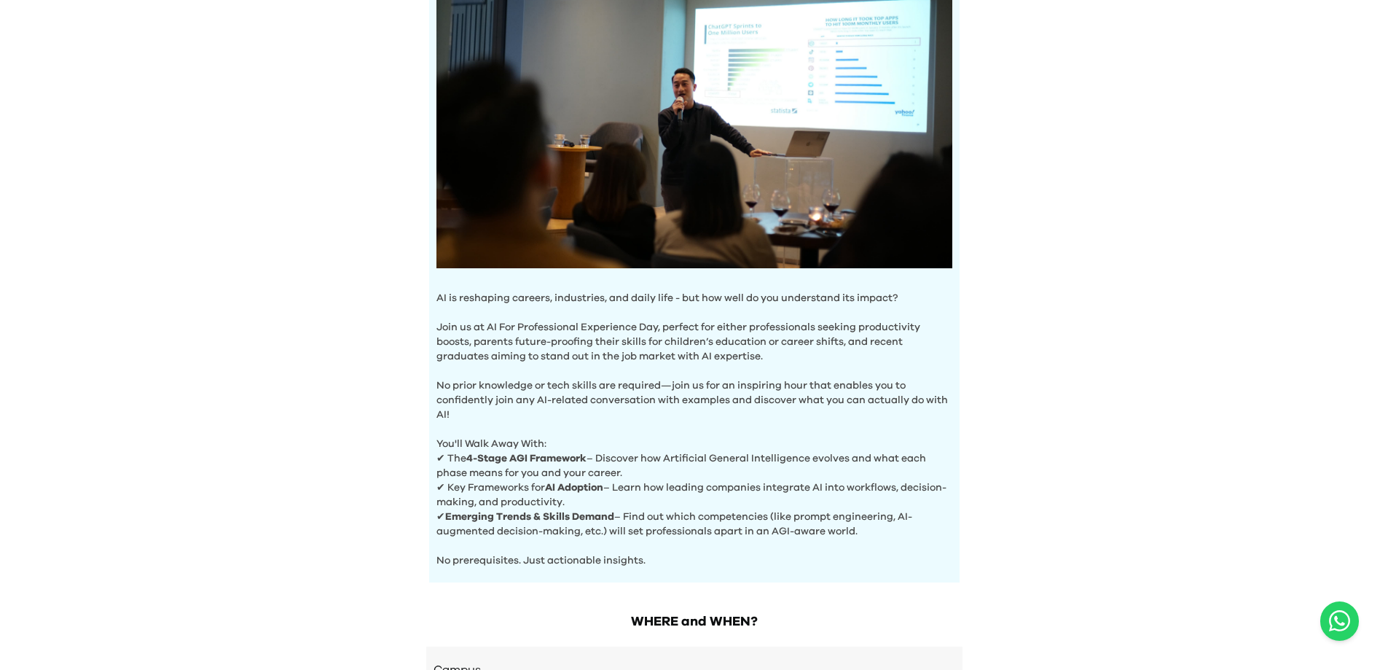
scroll to position [778, 0]
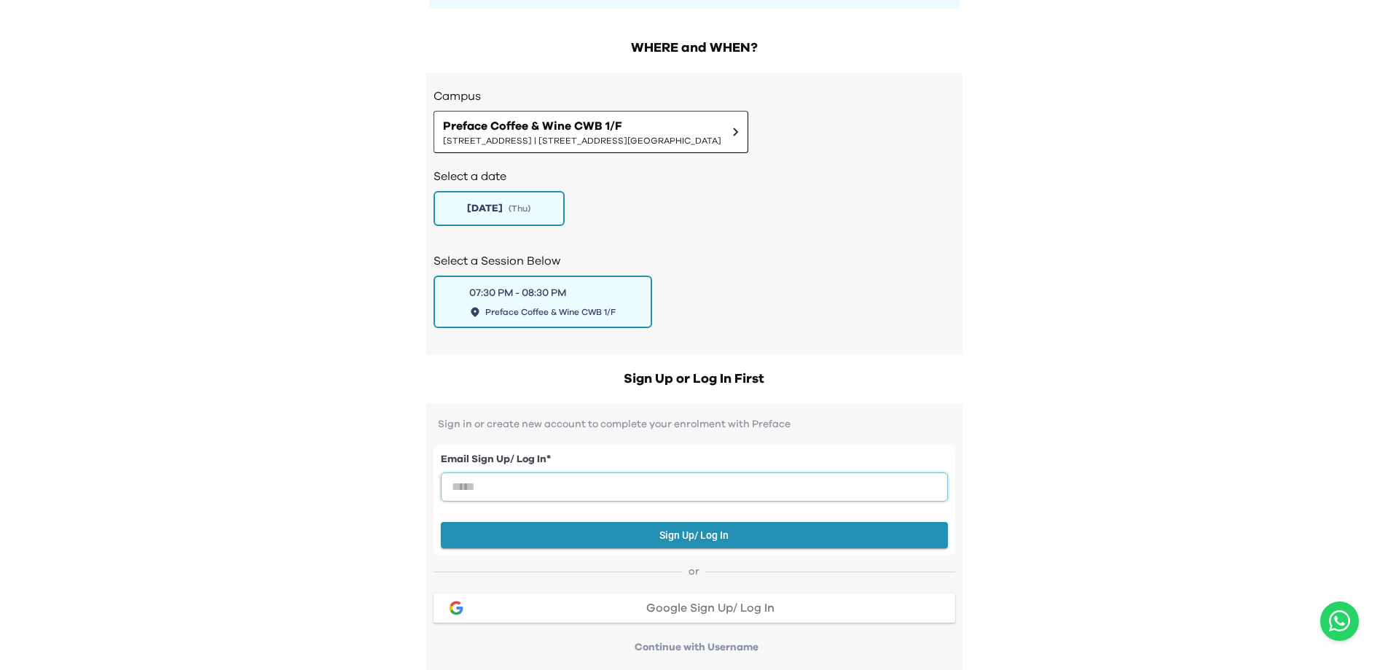
click at [570, 488] on input "email" at bounding box center [694, 486] width 507 height 29
click at [1173, 281] on div "AI Experience Day AI is reshaping careers, industries, and daily life - but how…" at bounding box center [694, 254] width 1388 height 2065
click at [705, 610] on span "Google Sign Up/ Log In" at bounding box center [710, 608] width 128 height 12
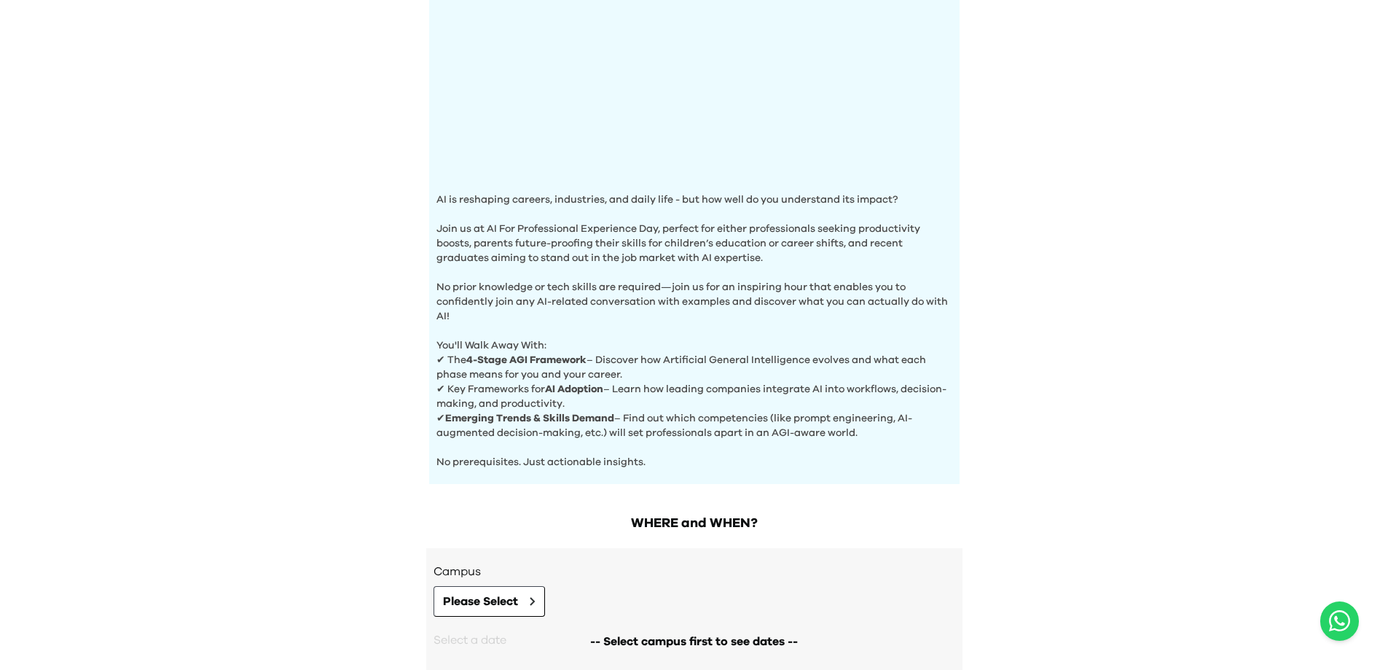
scroll to position [400, 0]
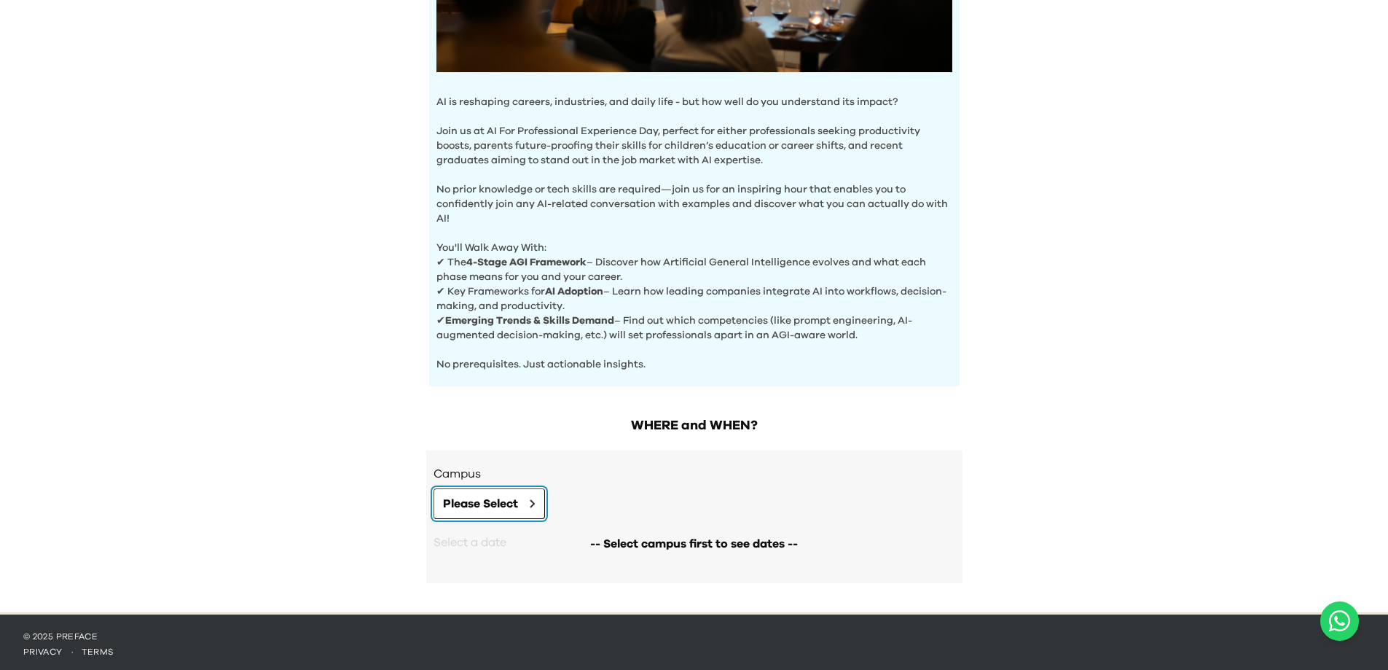
click at [528, 512] on button "Please Select" at bounding box center [490, 503] width 112 height 31
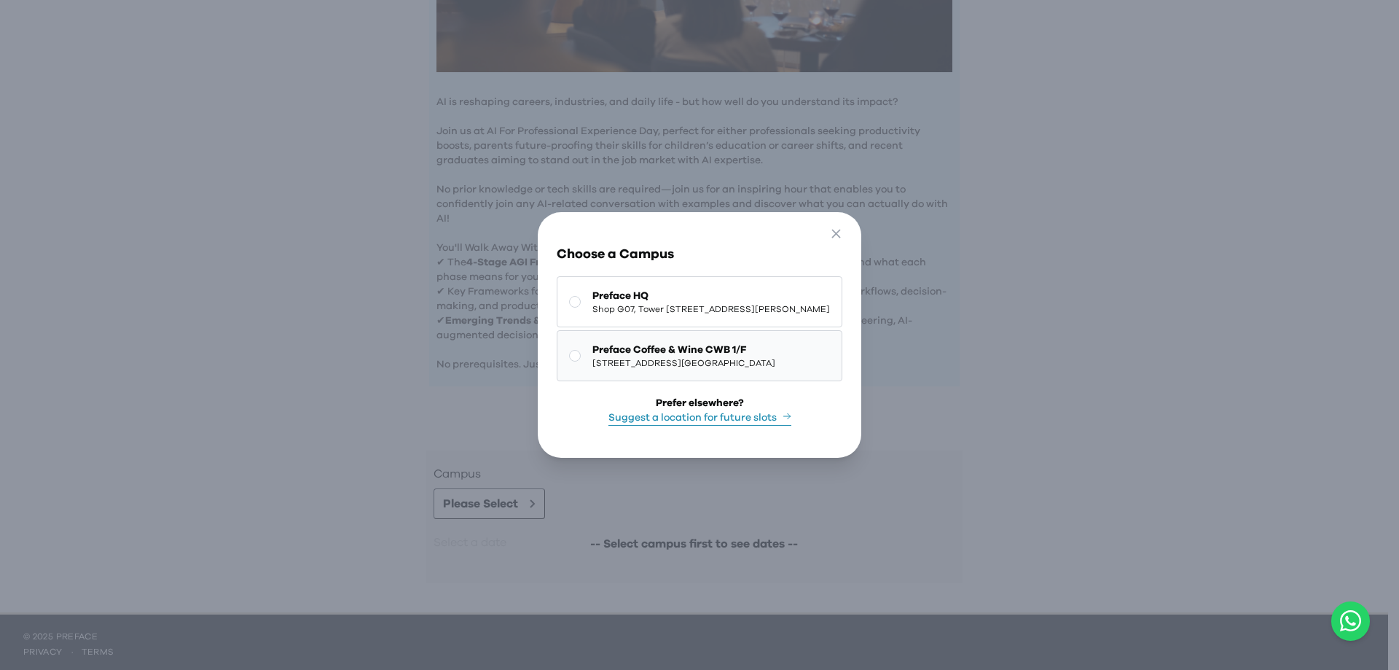
click at [713, 357] on span "[STREET_ADDRESS][GEOGRAPHIC_DATA]" at bounding box center [683, 363] width 183 height 12
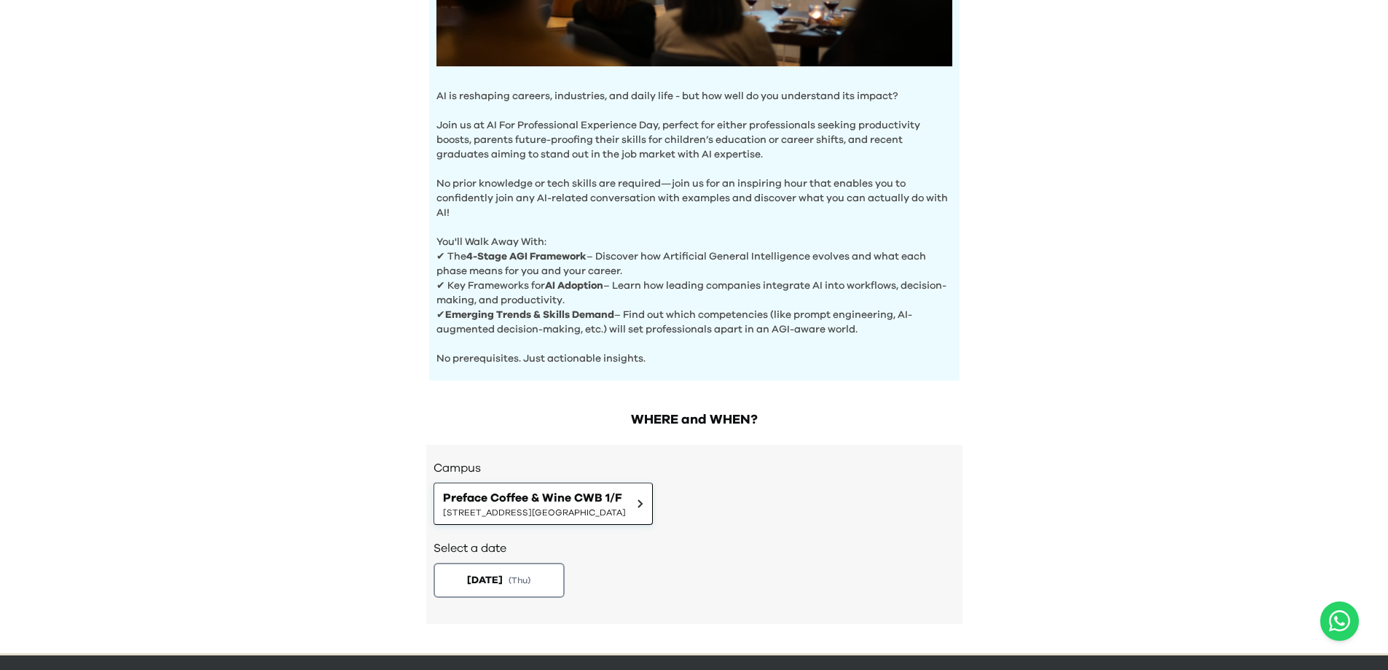
scroll to position [447, 0]
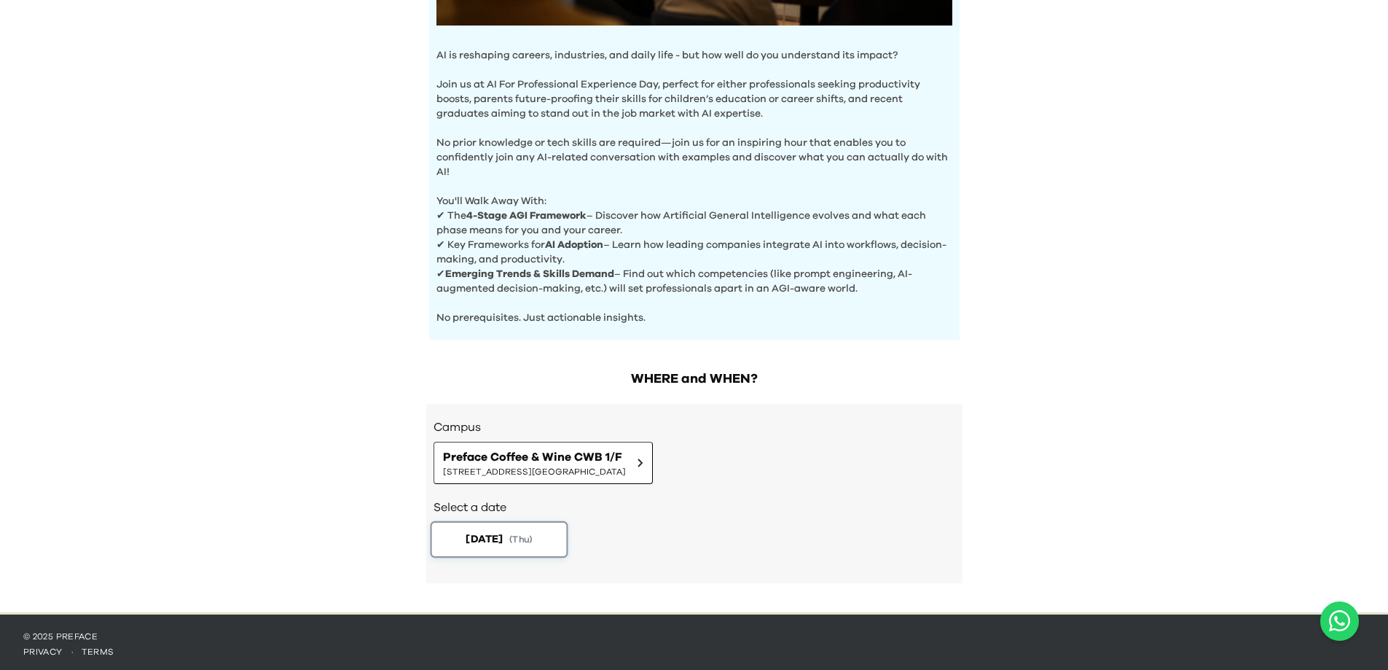
click at [509, 544] on button "[DATE] ( Thu )" at bounding box center [499, 539] width 138 height 36
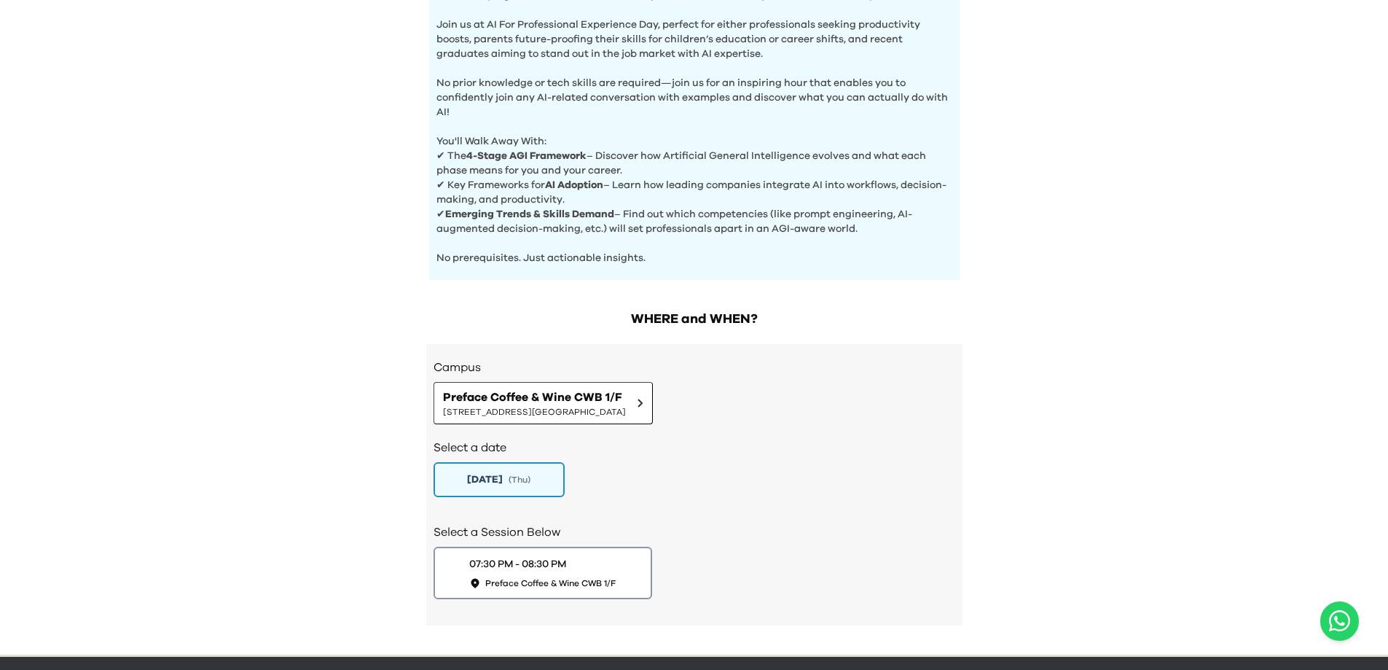
scroll to position [549, 0]
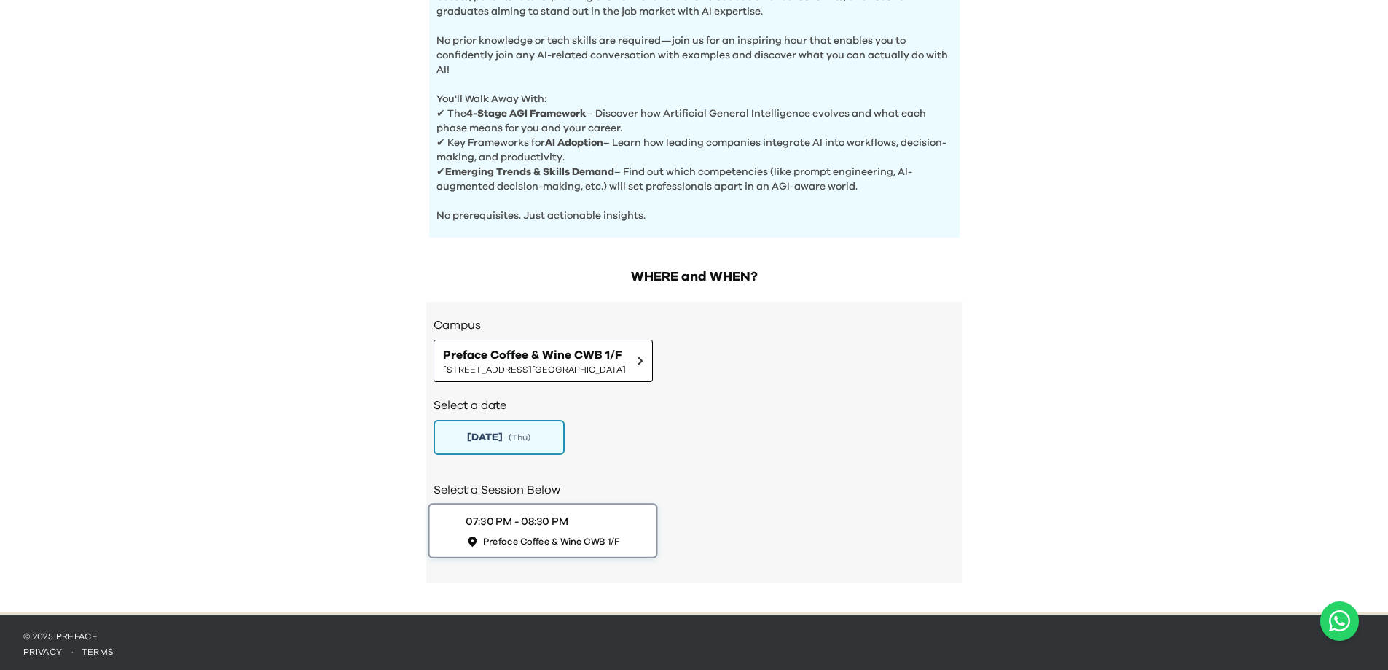
click at [607, 535] on span "Preface Coffee & Wine CWB 1/F" at bounding box center [550, 541] width 137 height 12
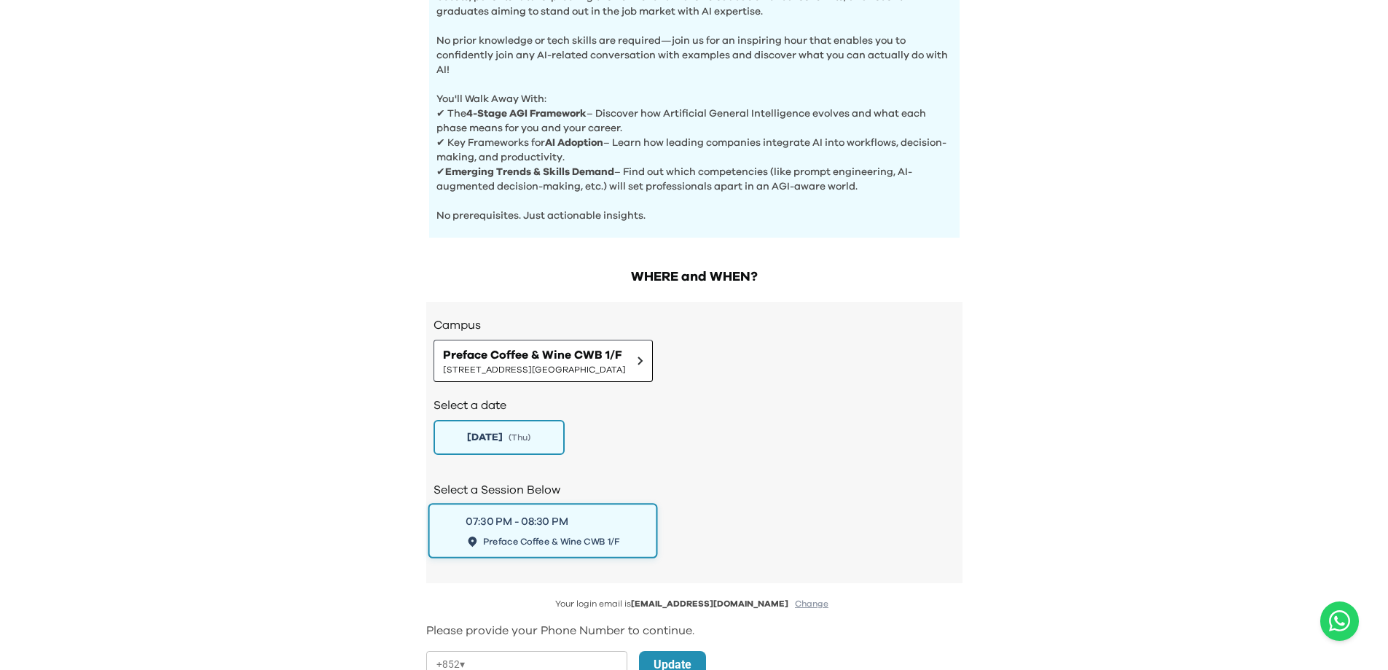
scroll to position [840, 0]
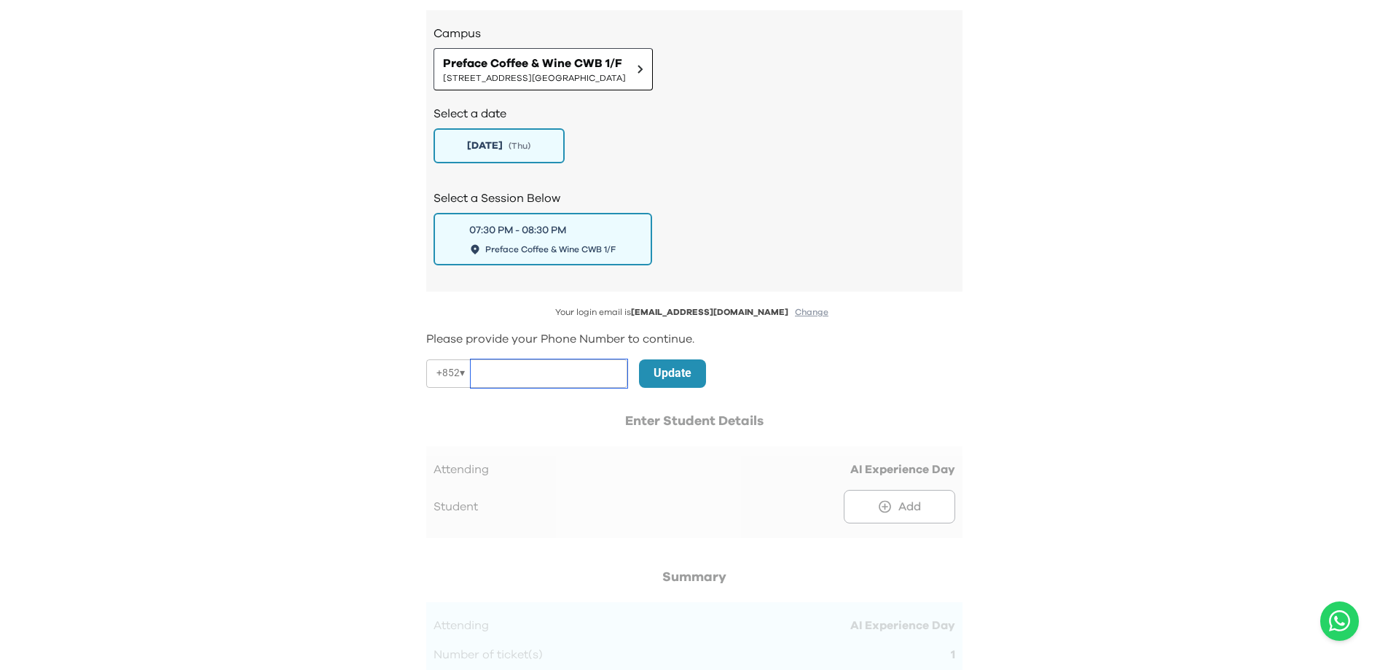
click at [516, 369] on input "tel" at bounding box center [549, 373] width 157 height 28
type input "********"
click at [684, 364] on p "Update" at bounding box center [673, 372] width 38 height 17
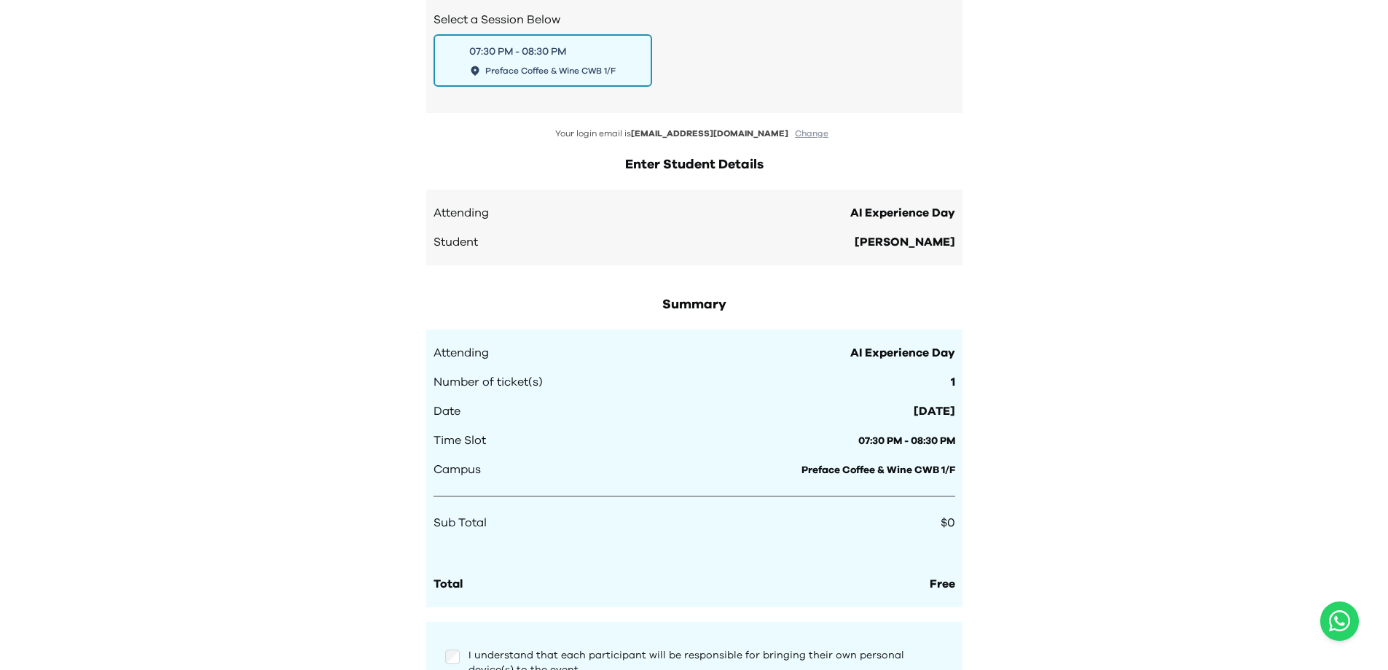
scroll to position [1213, 0]
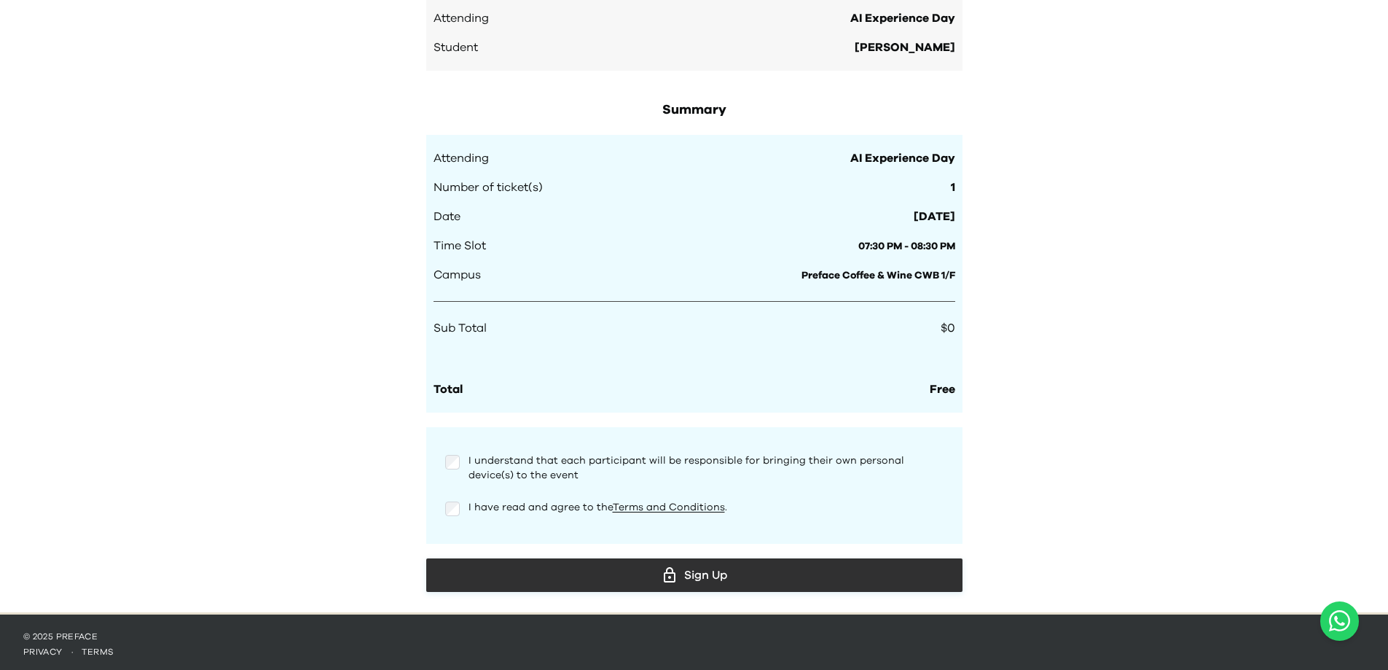
click at [705, 568] on div "Sign Up" at bounding box center [694, 575] width 513 height 22
